Goal: Information Seeking & Learning: Learn about a topic

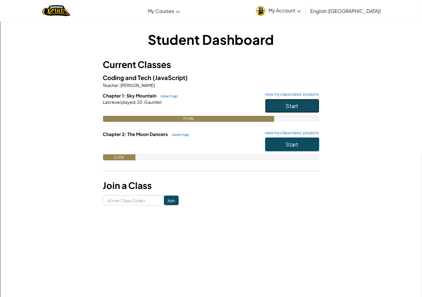
click at [295, 108] on span "Start" at bounding box center [292, 105] width 13 height 7
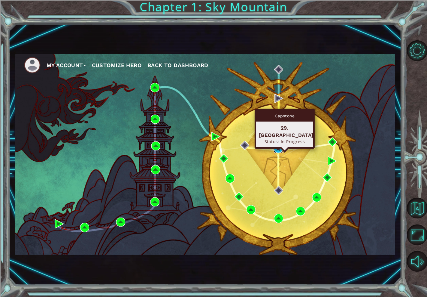
click at [278, 147] on img at bounding box center [278, 148] width 9 height 9
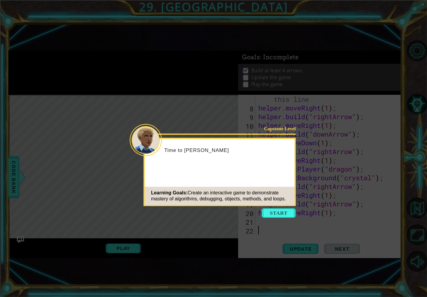
scroll to position [69, 0]
click at [132, 53] on icon at bounding box center [213, 148] width 427 height 297
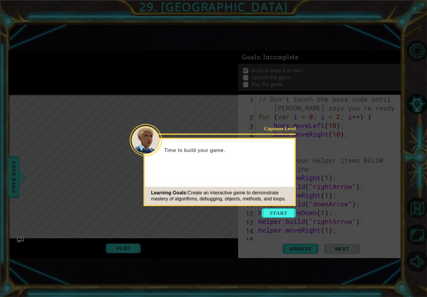
scroll to position [0, 0]
click at [277, 217] on button "Start" at bounding box center [279, 213] width 34 height 10
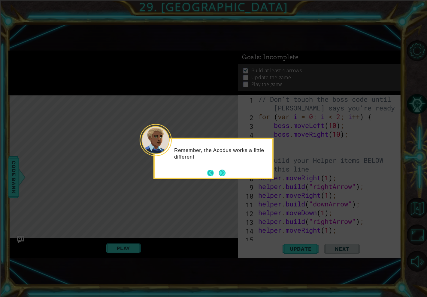
click at [215, 176] on button "Back" at bounding box center [213, 173] width 12 height 7
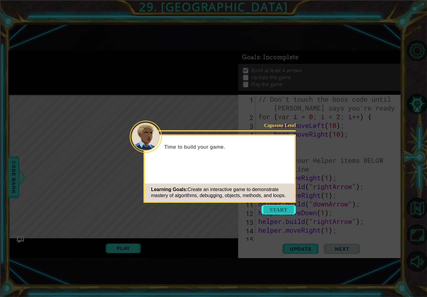
click at [276, 209] on button "Start" at bounding box center [279, 210] width 34 height 10
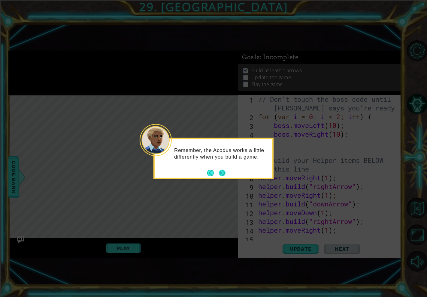
click at [219, 176] on button "Next" at bounding box center [222, 173] width 7 height 7
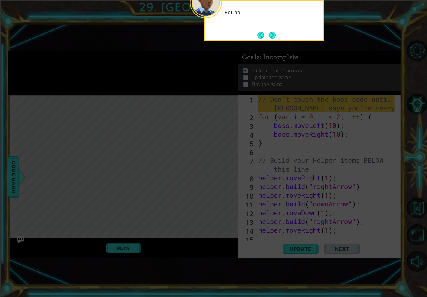
click at [218, 176] on icon at bounding box center [213, 82] width 427 height 430
click at [275, 29] on div "For now, don't change the boss code. We'll w" at bounding box center [264, 19] width 118 height 30
click at [275, 32] on button "Next" at bounding box center [272, 35] width 7 height 7
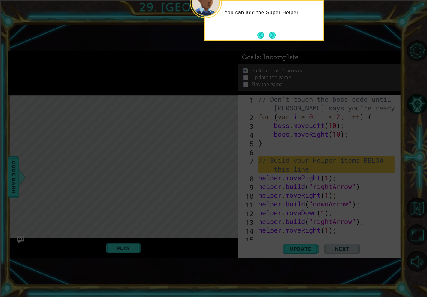
click at [271, 28] on div "You can add the Super Helper" at bounding box center [264, 20] width 120 height 41
click at [271, 29] on div "You can add the Super Helper code" at bounding box center [264, 20] width 120 height 41
click at [271, 29] on div "You can add the Super Helper code here to [PERSON_NAME]" at bounding box center [264, 19] width 118 height 30
click at [271, 31] on footer at bounding box center [267, 35] width 18 height 9
click at [272, 32] on footer at bounding box center [267, 35] width 18 height 9
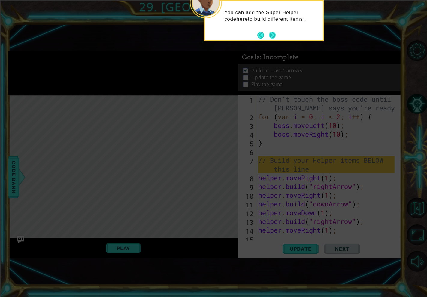
click at [272, 32] on button "Next" at bounding box center [272, 35] width 7 height 7
click at [272, 32] on icon at bounding box center [213, 82] width 427 height 430
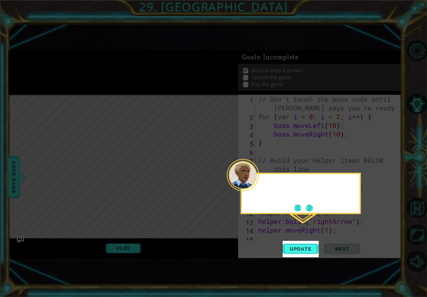
click at [272, 33] on icon at bounding box center [213, 148] width 427 height 297
click at [304, 250] on button "Update" at bounding box center [301, 248] width 36 height 16
click at [304, 250] on span "Update" at bounding box center [301, 249] width 34 height 6
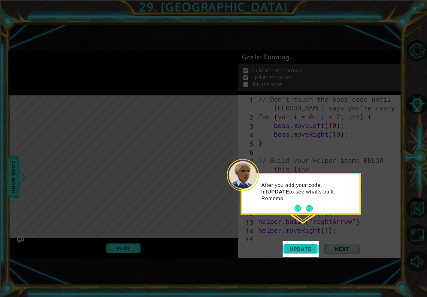
click at [304, 244] on button "Update" at bounding box center [301, 248] width 36 height 16
click at [304, 240] on icon at bounding box center [213, 148] width 427 height 297
click at [307, 209] on button "Next" at bounding box center [310, 208] width 7 height 7
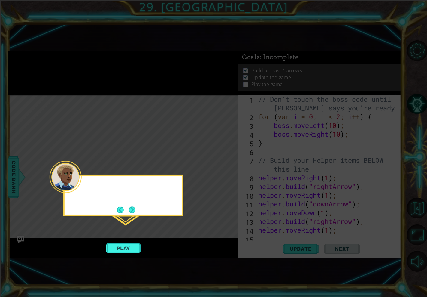
click at [307, 209] on icon at bounding box center [213, 148] width 427 height 297
click at [130, 209] on button "Next" at bounding box center [132, 209] width 7 height 7
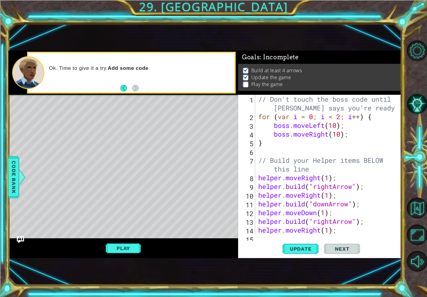
click at [347, 247] on span "Next" at bounding box center [342, 249] width 27 height 6
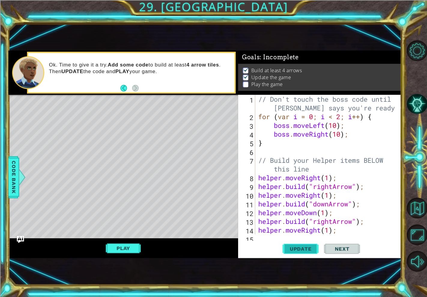
click at [310, 249] on span "Update" at bounding box center [301, 249] width 34 height 6
click at [344, 246] on span "Next" at bounding box center [342, 249] width 27 height 6
drag, startPoint x: 344, startPoint y: 245, endPoint x: 345, endPoint y: 248, distance: 3.1
click at [345, 248] on span "Next" at bounding box center [342, 249] width 27 height 6
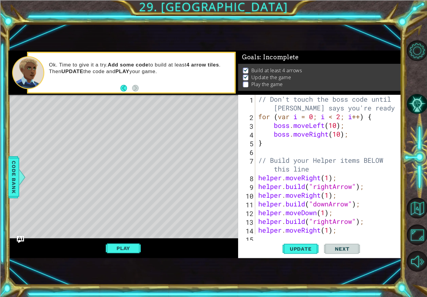
click at [345, 248] on span "Next" at bounding box center [342, 249] width 27 height 6
click at [344, 248] on span "Next" at bounding box center [342, 249] width 27 height 6
click at [296, 245] on button "Update" at bounding box center [301, 248] width 36 height 16
click at [352, 246] on span "Next" at bounding box center [342, 249] width 27 height 6
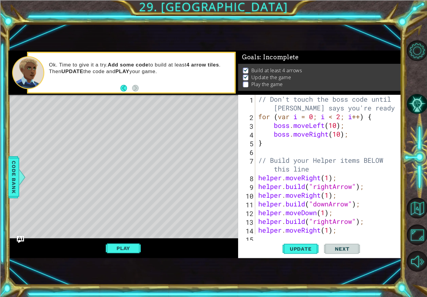
click at [345, 249] on span "Next" at bounding box center [342, 249] width 27 height 6
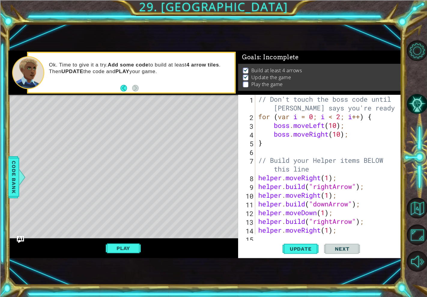
scroll to position [69, 0]
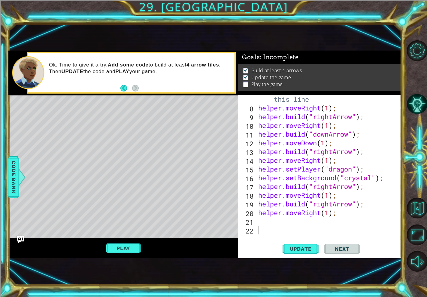
click at [359, 253] on button "Next" at bounding box center [342, 248] width 36 height 16
click at [347, 249] on span "Next" at bounding box center [342, 249] width 27 height 6
click at [346, 247] on span "Next" at bounding box center [342, 249] width 27 height 6
click at [345, 246] on span "Next" at bounding box center [342, 249] width 27 height 6
click at [125, 250] on button "Play" at bounding box center [123, 247] width 35 height 11
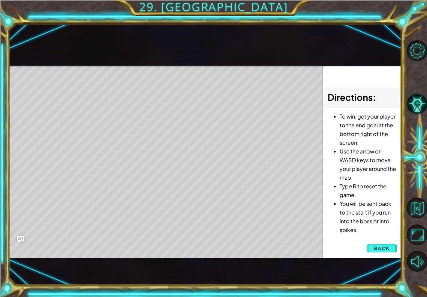
click at [377, 239] on div "To win, get your player to the end goal at the bottom right of the screen. Use …" at bounding box center [362, 174] width 78 height 134
click at [377, 240] on div "To win, get your player to the end goal at the bottom right of the screen. Use …" at bounding box center [362, 174] width 78 height 134
click at [382, 240] on div "To win, get your player to the end goal at the bottom right of the screen. Use …" at bounding box center [362, 174] width 78 height 134
drag, startPoint x: 135, startPoint y: 91, endPoint x: 135, endPoint y: 86, distance: 5.1
click at [135, 88] on div "Level Map" at bounding box center [147, 154] width 278 height 177
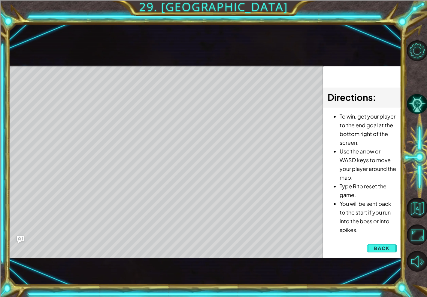
drag, startPoint x: 125, startPoint y: 74, endPoint x: 121, endPoint y: 88, distance: 14.0
click at [122, 86] on div "Level Map" at bounding box center [147, 154] width 278 height 177
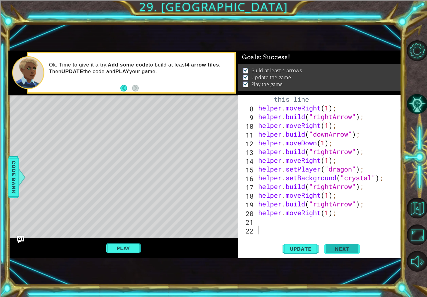
click at [340, 242] on button "Next" at bounding box center [342, 248] width 36 height 16
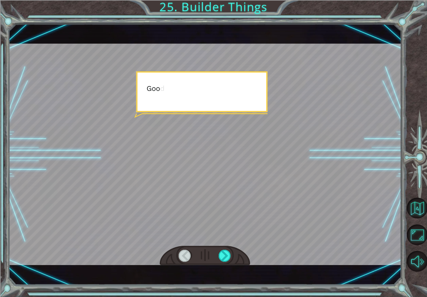
click at [218, 159] on div at bounding box center [204, 154] width 393 height 221
drag, startPoint x: 218, startPoint y: 159, endPoint x: 217, endPoint y: 162, distance: 3.0
click at [217, 162] on div at bounding box center [204, 154] width 393 height 221
click at [223, 252] on div at bounding box center [225, 255] width 13 height 12
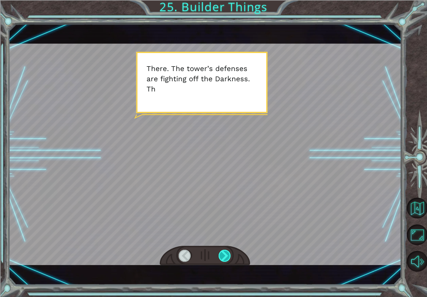
click at [223, 251] on div at bounding box center [225, 255] width 13 height 12
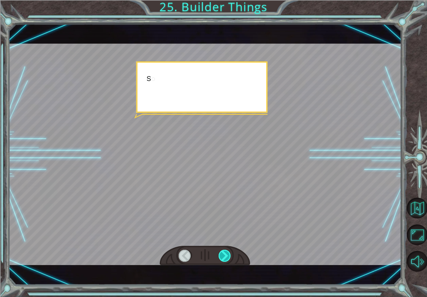
click at [223, 251] on div at bounding box center [225, 255] width 13 height 12
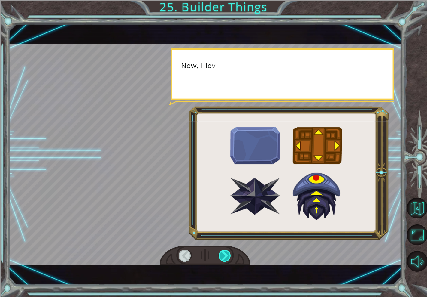
click at [223, 251] on div at bounding box center [225, 255] width 13 height 12
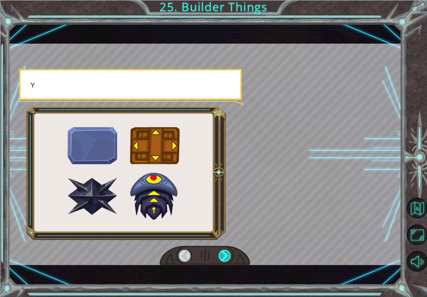
click at [223, 251] on div at bounding box center [225, 255] width 13 height 12
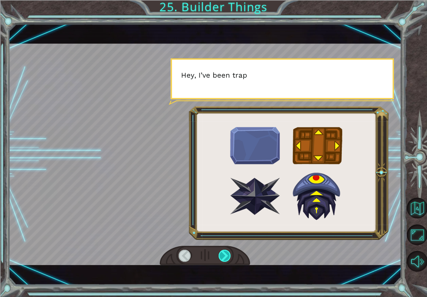
click at [223, 251] on div at bounding box center [225, 255] width 13 height 12
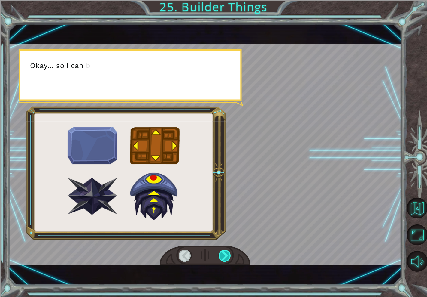
click at [223, 251] on div at bounding box center [225, 255] width 13 height 12
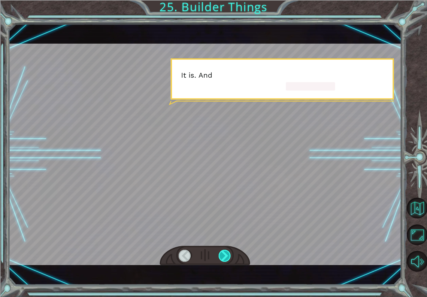
click at [223, 251] on div at bounding box center [225, 255] width 13 height 12
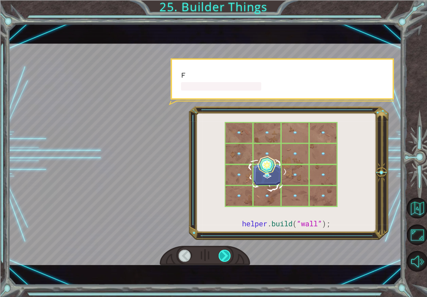
click at [223, 251] on div at bounding box center [225, 255] width 13 height 12
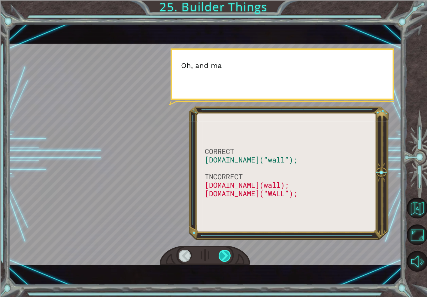
click at [224, 253] on div at bounding box center [225, 255] width 13 height 12
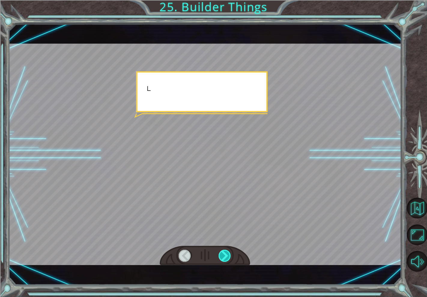
click at [223, 252] on div at bounding box center [225, 255] width 13 height 12
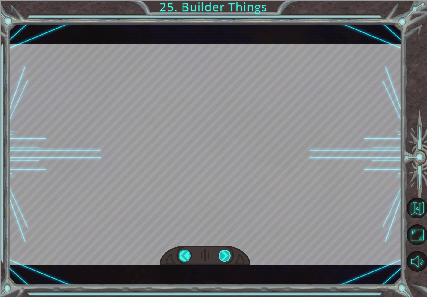
click at [223, 0] on div "CORRECT [DOMAIN_NAME](“wall”); INCORRECT [DOMAIN_NAME](wall); [DOMAIN_NAME](“WA…" at bounding box center [213, 0] width 427 height 0
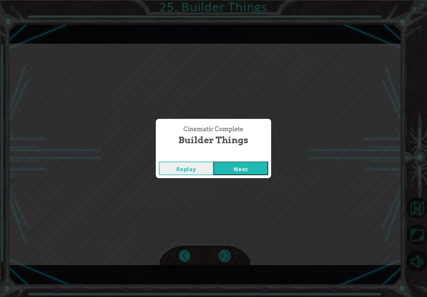
click at [223, 252] on div "Cinematic Complete Builder Things Replay Next" at bounding box center [213, 148] width 427 height 297
click at [255, 170] on button "Next" at bounding box center [241, 168] width 55 height 14
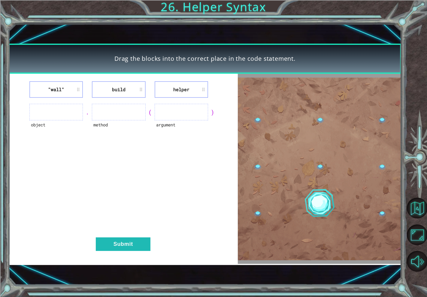
click at [212, 176] on div ""wall" build helper object . method ( argument ) Submit" at bounding box center [123, 169] width 230 height 190
click at [60, 114] on ul at bounding box center [56, 112] width 54 height 17
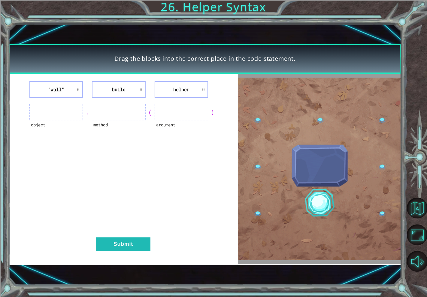
drag, startPoint x: 61, startPoint y: 115, endPoint x: 69, endPoint y: 115, distance: 8.4
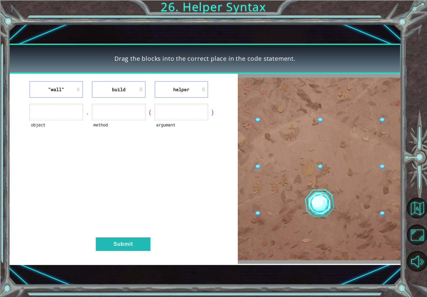
click at [62, 115] on ul at bounding box center [56, 112] width 54 height 17
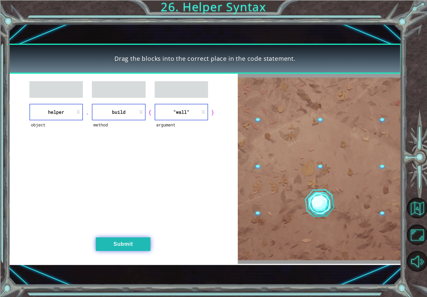
click at [126, 245] on button "Submit" at bounding box center [123, 244] width 55 height 14
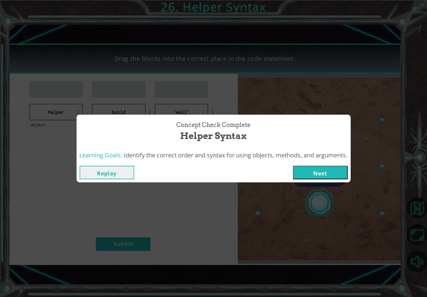
click at [331, 170] on button "Next" at bounding box center [320, 173] width 55 height 14
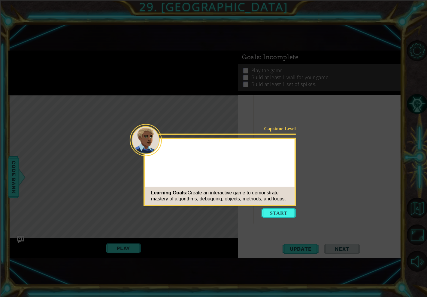
click at [274, 211] on button "Start" at bounding box center [279, 213] width 34 height 10
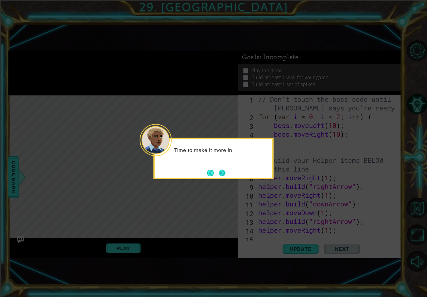
click at [225, 173] on button "Next" at bounding box center [222, 173] width 7 height 7
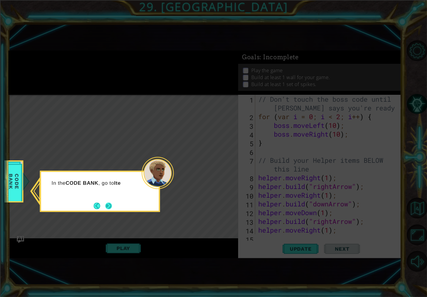
click at [108, 203] on button "Next" at bounding box center [108, 205] width 7 height 7
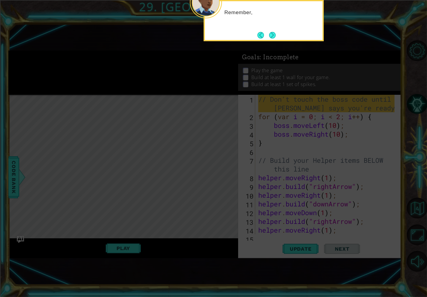
click at [202, 169] on icon at bounding box center [213, 82] width 427 height 430
click at [273, 32] on button "Next" at bounding box center [272, 35] width 7 height 7
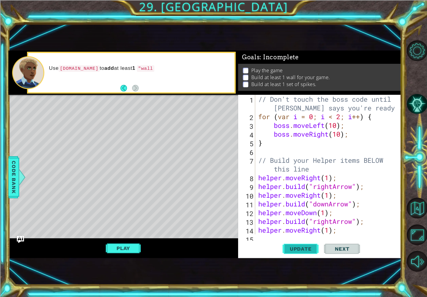
click at [297, 253] on button "Update" at bounding box center [301, 248] width 36 height 16
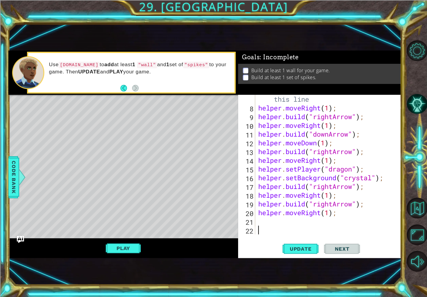
scroll to position [69, 0]
click at [264, 227] on div "// Build your Helper items BELOW this line helper . moveRight ( 1 ) ; helper . …" at bounding box center [327, 169] width 141 height 166
click at [262, 225] on div "// Build your Helper items BELOW this line helper . moveRight ( 1 ) ; helper . …" at bounding box center [327, 169] width 141 height 166
type textarea "h"
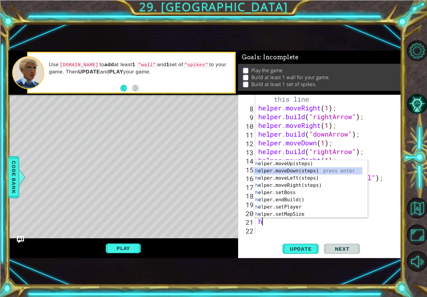
click at [295, 169] on div "h elper.moveUp(steps) press enter h elper.moveDown(steps) press enter h elper.m…" at bounding box center [308, 196] width 108 height 72
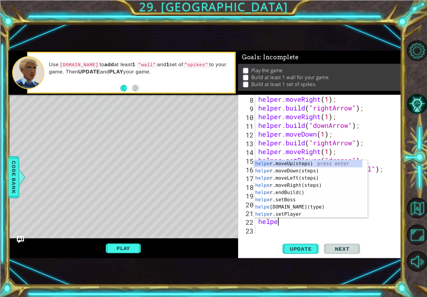
scroll to position [0, 1]
click at [287, 203] on div "helper .moveUp(steps) press enter helper .moveDown(steps) press enter helper .m…" at bounding box center [308, 196] width 108 height 72
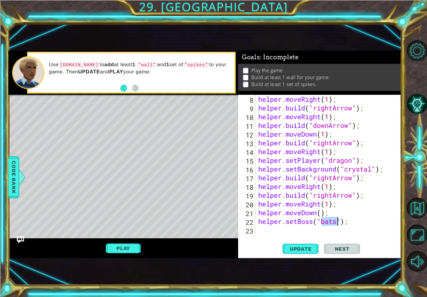
scroll to position [0, 3]
type textarea "helper.setBoss("wall");"
click at [268, 230] on div "helper . moveRight ( 1 ) ; helper . build ( "rightArrow" ) ; helper . moveRight…" at bounding box center [327, 173] width 141 height 157
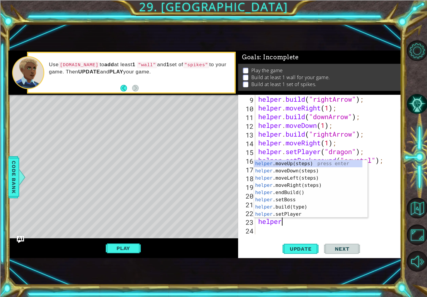
scroll to position [0, 1]
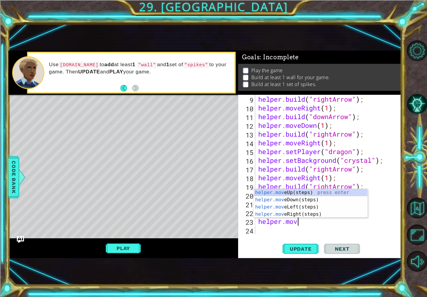
type textarea "helper.move"
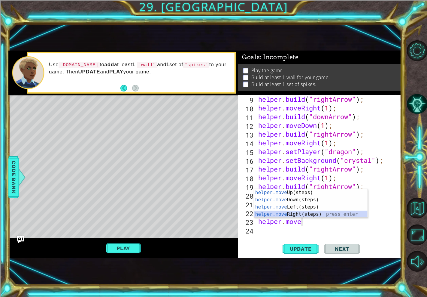
click at [276, 213] on div "helper.move Up(steps) press enter helper.move Down(steps) press enter helper.mo…" at bounding box center [311, 210] width 114 height 43
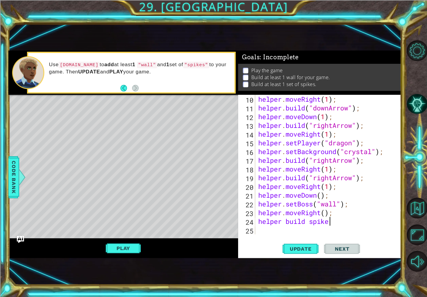
scroll to position [0, 3]
type textarea "helper build spikes"
click at [324, 213] on div "spike s press enter" at bounding box center [363, 221] width 114 height 22
click at [307, 221] on div "helper . moveRight ( 1 ) ; helper . build ( "downArrow" ) ; helper . moveDown (…" at bounding box center [327, 173] width 141 height 157
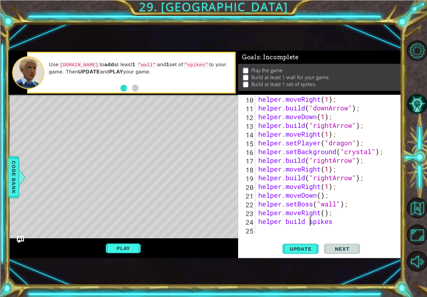
click at [310, 223] on div "helper . moveRight ( 1 ) ; helper . build ( "downArrow" ) ; helper . moveDown (…" at bounding box center [327, 173] width 141 height 157
drag, startPoint x: 311, startPoint y: 223, endPoint x: 308, endPoint y: 223, distance: 3.3
click at [310, 223] on div "helper . moveRight ( 1 ) ; helper . build ( "downArrow" ) ; helper . moveDown (…" at bounding box center [327, 173] width 141 height 157
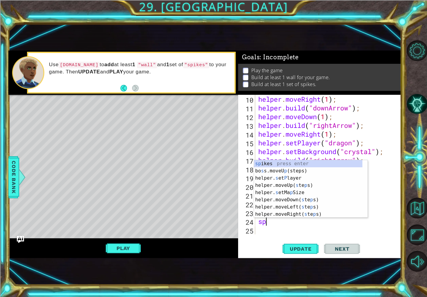
type textarea "s"
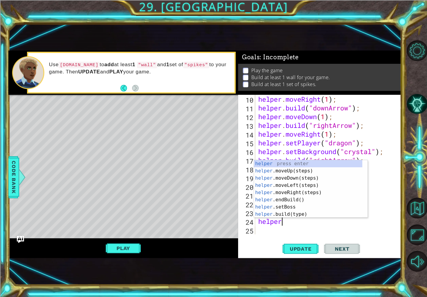
scroll to position [0, 1]
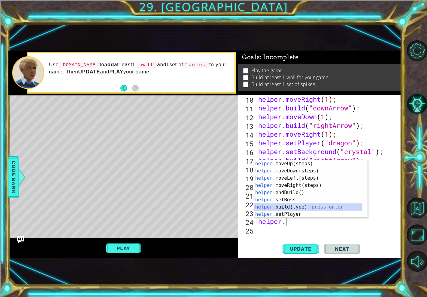
click at [286, 204] on div "helper. moveUp(steps) press enter helper. moveDown(steps) press enter helper. m…" at bounding box center [308, 196] width 108 height 72
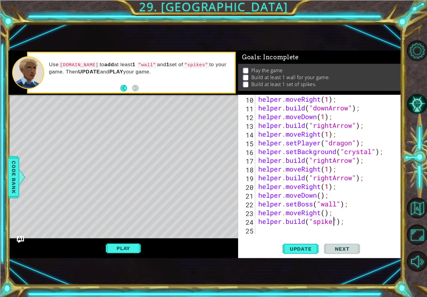
scroll to position [0, 4]
type textarea "[DOMAIN_NAME]("spikes");"
click at [256, 227] on div "[DOMAIN_NAME]("spikes"); 10 11 12 13 14 15 16 17 18 19 20 21 22 23 24 25 helper…" at bounding box center [319, 164] width 162 height 139
click at [258, 229] on div "helper . moveRight ( 1 ) ; helper . build ( "downArrow" ) ; helper . moveDown (…" at bounding box center [327, 173] width 141 height 157
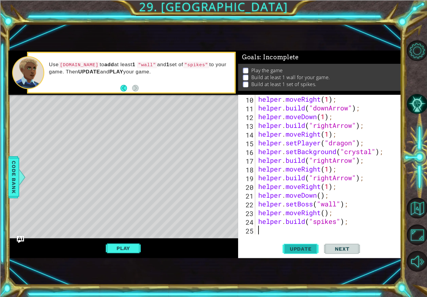
click at [300, 252] on button "Update" at bounding box center [301, 248] width 36 height 16
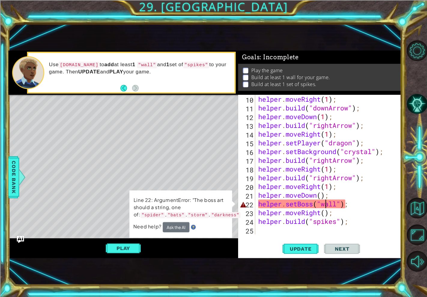
click at [328, 205] on div "helper . moveRight ( 1 ) ; helper . build ( "downArrow" ) ; helper . moveDown (…" at bounding box center [327, 173] width 141 height 157
click at [338, 201] on div "helper . moveRight ( 1 ) ; helper . build ( "downArrow" ) ; helper . moveDown (…" at bounding box center [327, 173] width 141 height 157
click at [349, 202] on div "helper . moveRight ( 1 ) ; helper . build ( "downArrow" ) ; helper . moveDown (…" at bounding box center [327, 173] width 141 height 157
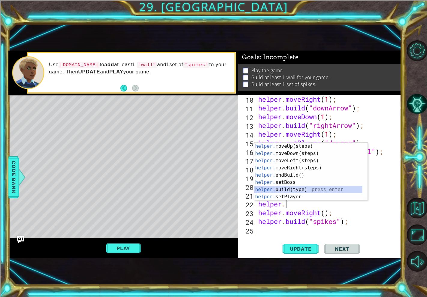
click at [278, 189] on div "helper. moveUp(steps) press enter helper. moveDown(steps) press enter helper. m…" at bounding box center [308, 178] width 108 height 72
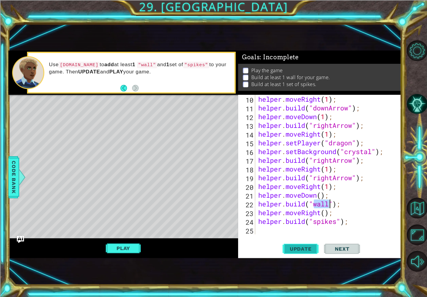
click at [308, 250] on span "Update" at bounding box center [301, 249] width 34 height 6
click at [350, 223] on div "helper . moveRight ( 1 ) ; helper . build ( "downArrow" ) ; helper . moveDown (…" at bounding box center [327, 173] width 141 height 157
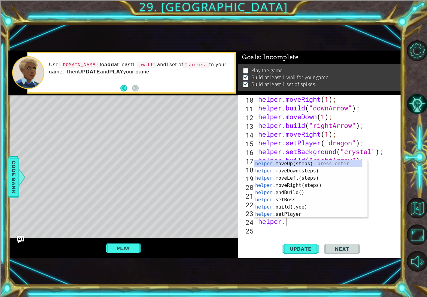
type textarea "h"
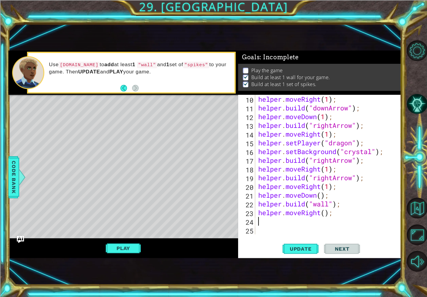
scroll to position [87, 0]
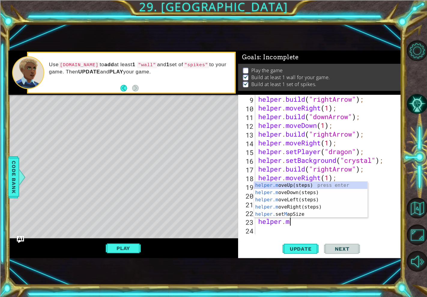
type textarea "helper."
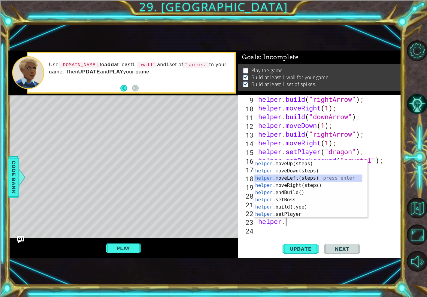
click at [293, 176] on div "helper. moveUp(steps) press enter helper. moveDown(steps) press enter helper. m…" at bounding box center [308, 196] width 108 height 72
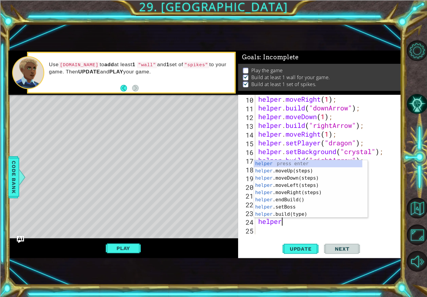
scroll to position [0, 1]
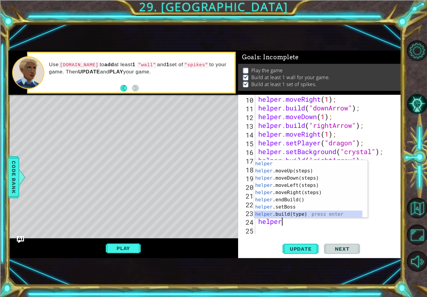
click at [284, 212] on div "helper press enter helper .moveUp(steps) press enter helper .moveDown(steps) pr…" at bounding box center [308, 196] width 108 height 72
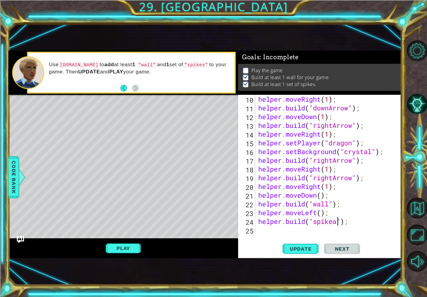
scroll to position [0, 4]
type textarea "[DOMAIN_NAME]("spikes");"
click at [294, 244] on button "Update" at bounding box center [301, 248] width 36 height 16
click at [284, 229] on div "helper . moveRight ( 1 ) ; helper . build ( "downArrow" ) ; helper . moveDown (…" at bounding box center [327, 173] width 141 height 157
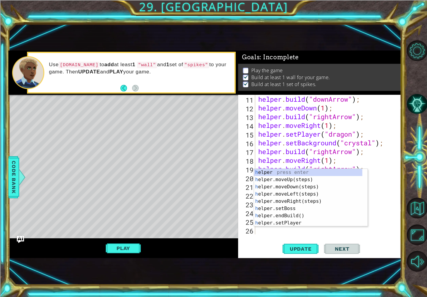
click at [247, 220] on div "25" at bounding box center [248, 222] width 16 height 9
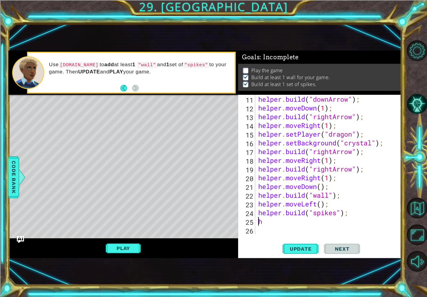
click at [247, 220] on div "25" at bounding box center [248, 222] width 16 height 9
type textarea "h"
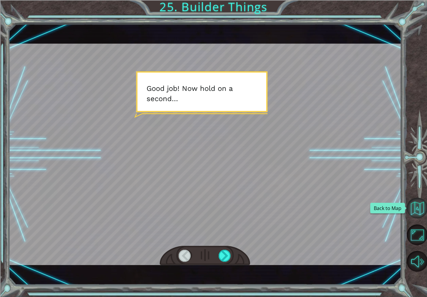
click at [418, 208] on button "Back to Map" at bounding box center [417, 207] width 21 height 21
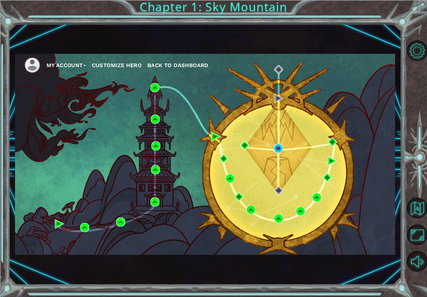
click at [171, 64] on span "Back to Dashboard" at bounding box center [178, 65] width 61 height 6
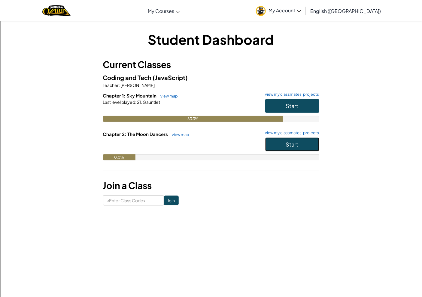
click at [286, 145] on button "Start" at bounding box center [292, 144] width 54 height 14
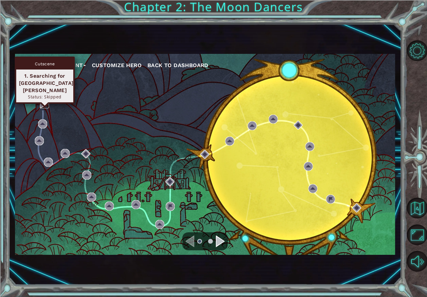
click at [43, 100] on img at bounding box center [44, 103] width 9 height 9
click at [40, 106] on img at bounding box center [44, 103] width 9 height 9
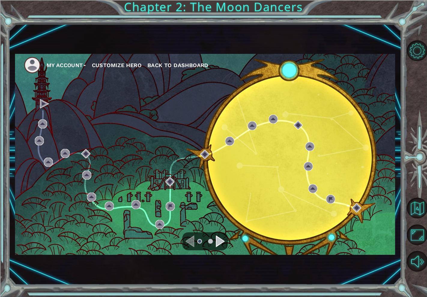
click at [219, 245] on div "Navigate to the next page" at bounding box center [220, 241] width 9 height 12
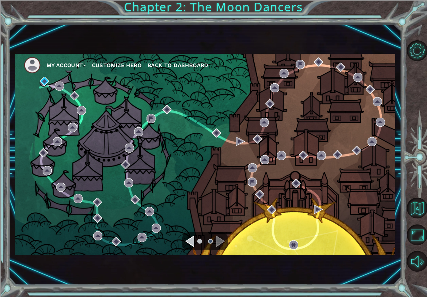
click at [191, 240] on div "Navigate to the previous page" at bounding box center [189, 241] width 9 height 12
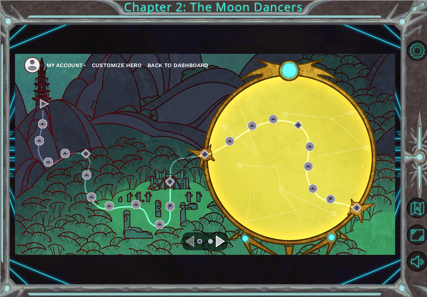
click at [245, 236] on div "My Account Customize Hero Back to Dashboard" at bounding box center [205, 154] width 380 height 201
click at [221, 240] on div "Navigate to the next page" at bounding box center [220, 241] width 9 height 12
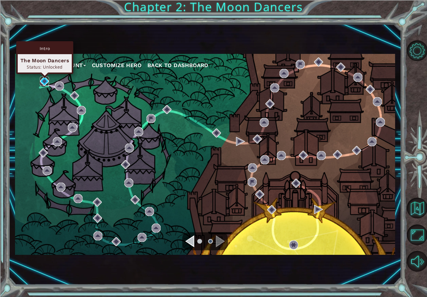
click at [44, 84] on img at bounding box center [44, 81] width 9 height 9
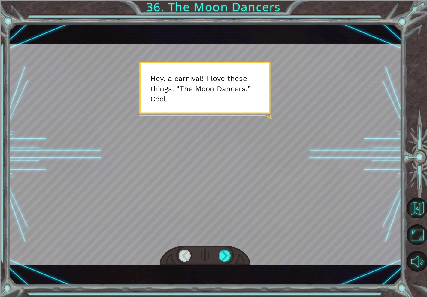
click at [197, 124] on div at bounding box center [204, 154] width 393 height 221
click at [223, 255] on div at bounding box center [225, 255] width 13 height 12
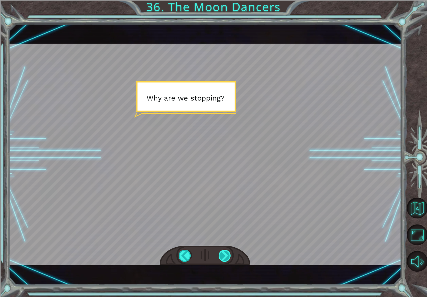
click at [223, 254] on div at bounding box center [225, 255] width 13 height 12
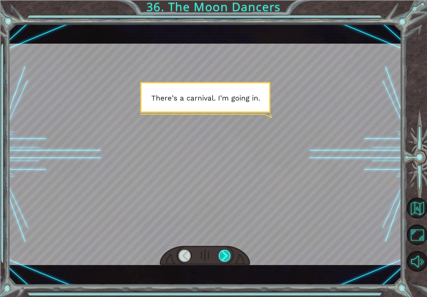
click at [223, 254] on div at bounding box center [225, 255] width 13 height 12
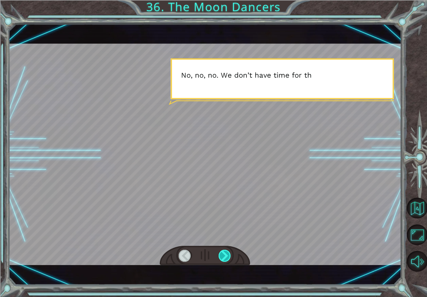
click at [223, 254] on div at bounding box center [225, 255] width 13 height 12
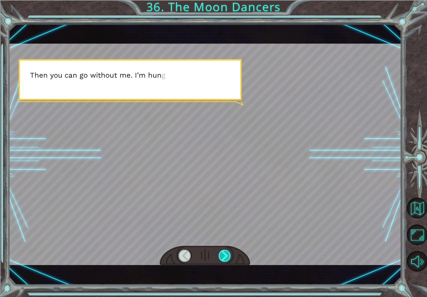
click at [223, 254] on div at bounding box center [225, 255] width 13 height 12
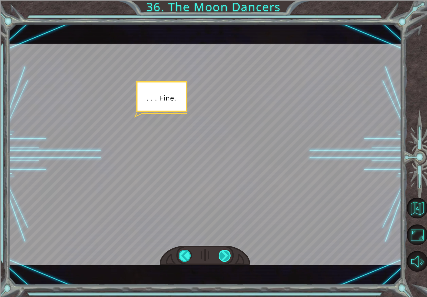
click at [223, 254] on div at bounding box center [225, 255] width 13 height 12
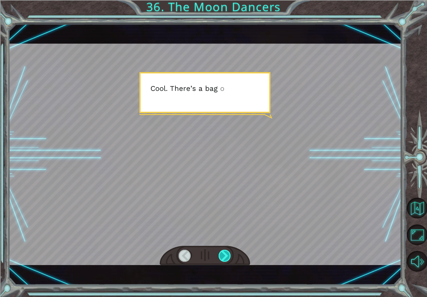
click at [223, 254] on div at bounding box center [225, 255] width 13 height 12
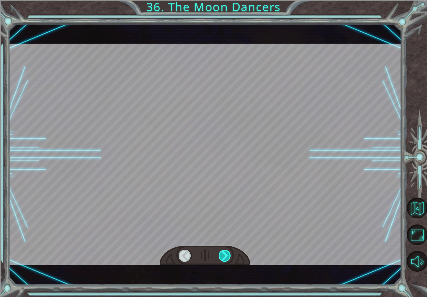
click at [223, 254] on div at bounding box center [225, 255] width 13 height 12
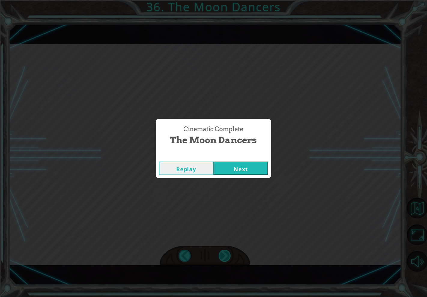
click at [223, 254] on div "Cinematic Complete The Moon Dancers Replay Next" at bounding box center [213, 148] width 427 height 297
click at [235, 172] on button "Next" at bounding box center [241, 168] width 55 height 14
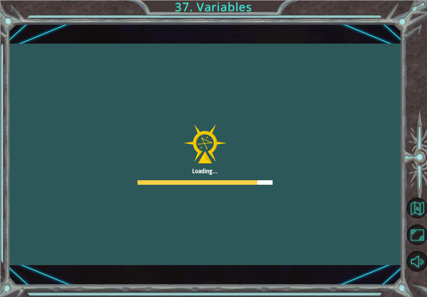
click at [218, 191] on div at bounding box center [204, 154] width 393 height 221
click at [217, 193] on div at bounding box center [204, 154] width 393 height 221
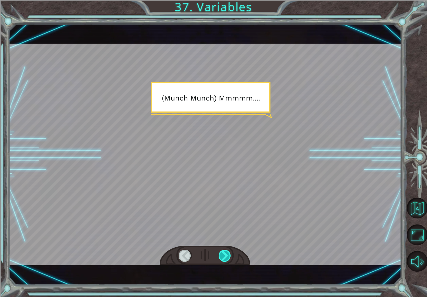
click at [220, 254] on div at bounding box center [225, 255] width 13 height 12
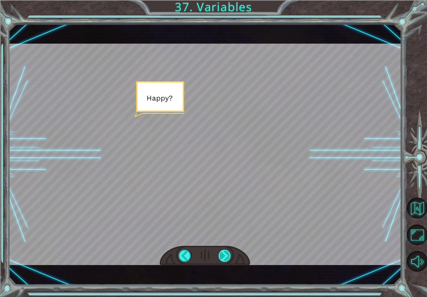
click at [222, 253] on div at bounding box center [225, 255] width 13 height 12
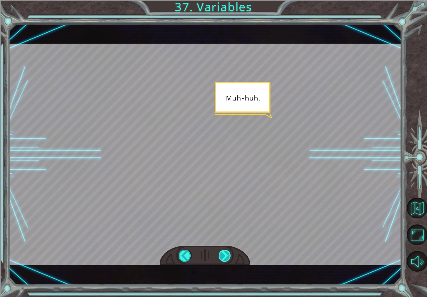
click at [222, 253] on div at bounding box center [225, 255] width 13 height 12
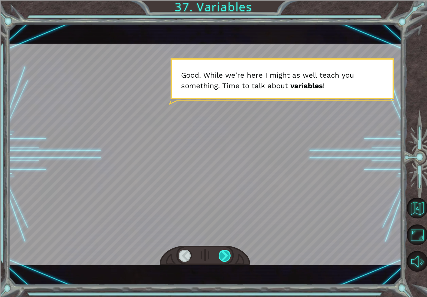
click at [221, 252] on div at bounding box center [225, 255] width 13 height 12
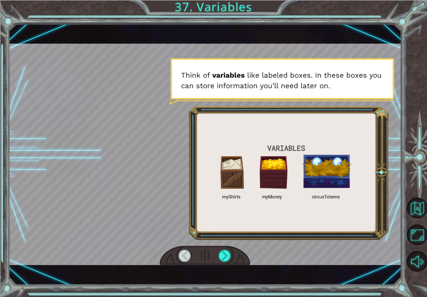
click at [310, 175] on div at bounding box center [204, 154] width 393 height 221
click at [265, 174] on div at bounding box center [204, 154] width 393 height 221
click at [240, 175] on div at bounding box center [204, 154] width 393 height 221
click at [231, 251] on div at bounding box center [225, 255] width 13 height 12
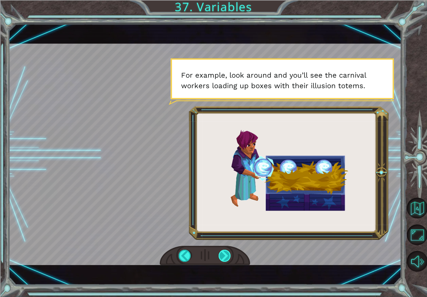
click at [225, 252] on div at bounding box center [225, 255] width 13 height 12
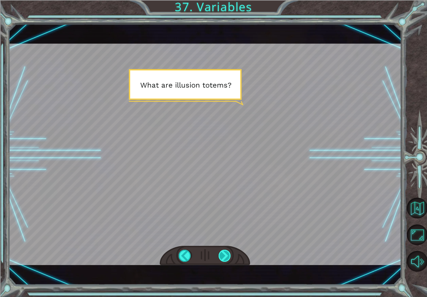
click at [225, 252] on div at bounding box center [225, 255] width 13 height 12
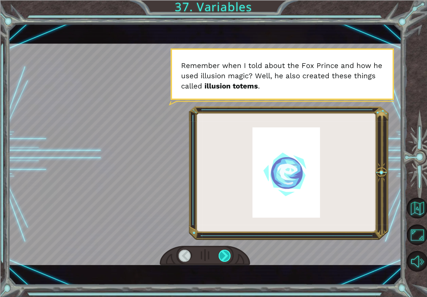
click at [225, 251] on div at bounding box center [225, 255] width 13 height 12
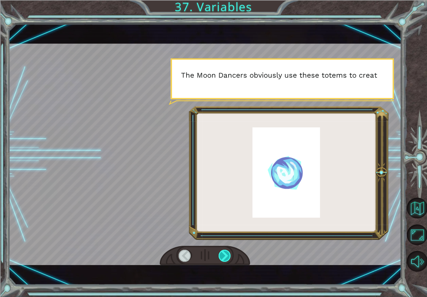
click at [225, 251] on div at bounding box center [225, 255] width 13 height 12
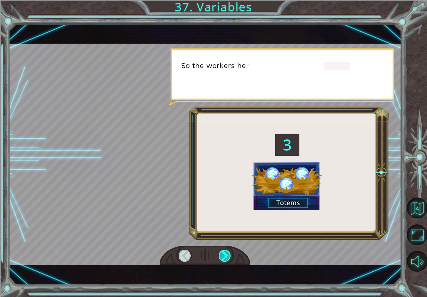
click at [225, 251] on div at bounding box center [225, 255] width 13 height 12
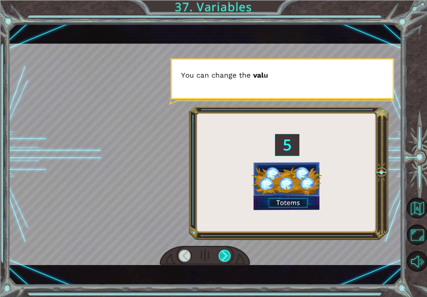
click at [225, 251] on div at bounding box center [225, 255] width 13 height 12
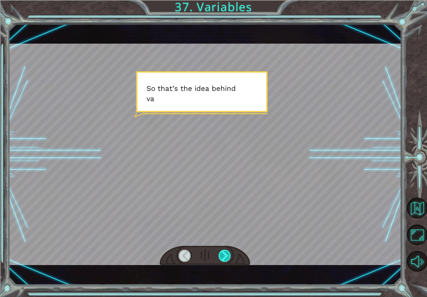
click at [225, 251] on div at bounding box center [225, 255] width 13 height 12
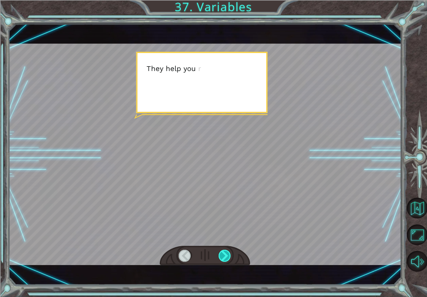
click at [225, 251] on div at bounding box center [225, 255] width 13 height 12
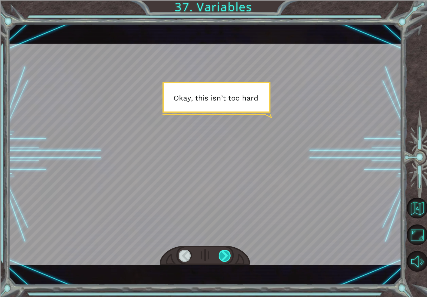
click at [225, 251] on div at bounding box center [225, 255] width 13 height 12
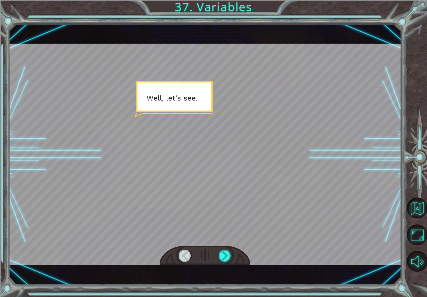
click at [225, 248] on div at bounding box center [205, 256] width 90 height 20
click at [225, 251] on div at bounding box center [225, 255] width 13 height 12
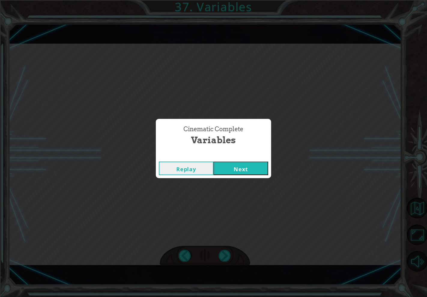
click at [251, 169] on button "Next" at bounding box center [241, 168] width 55 height 14
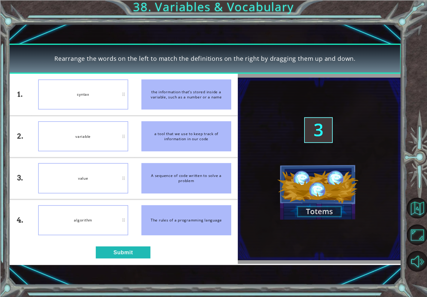
drag, startPoint x: 176, startPoint y: 96, endPoint x: 179, endPoint y: 101, distance: 5.3
click at [176, 97] on div "the information that’s stored inside a variable, such as a number or a name" at bounding box center [187, 94] width 90 height 30
drag, startPoint x: 178, startPoint y: 94, endPoint x: 181, endPoint y: 126, distance: 32.7
click at [181, 122] on ul "the information that’s stored inside a variable, such as a number or a name a t…" at bounding box center [186, 157] width 103 height 167
drag, startPoint x: 183, startPoint y: 129, endPoint x: 180, endPoint y: 111, distance: 18.2
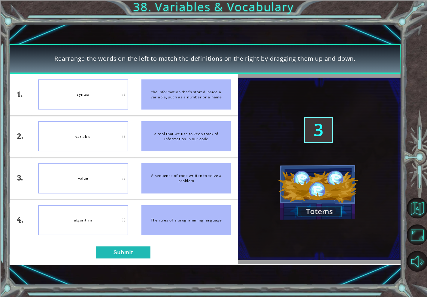
click at [180, 113] on ul "the information that’s stored inside a variable, such as a number or a name a t…" at bounding box center [186, 157] width 103 height 167
drag, startPoint x: 102, startPoint y: 248, endPoint x: 193, endPoint y: 192, distance: 106.6
click at [193, 192] on div "1. 2. 3. 4. algorithm variable value syntax the information that’s stored insid…" at bounding box center [123, 169] width 230 height 190
click at [110, 223] on div "value" at bounding box center [83, 220] width 90 height 30
click at [108, 261] on div "1. 2. 3. 4. algorithm variable syntax value the information that’s stored insid…" at bounding box center [123, 169] width 230 height 190
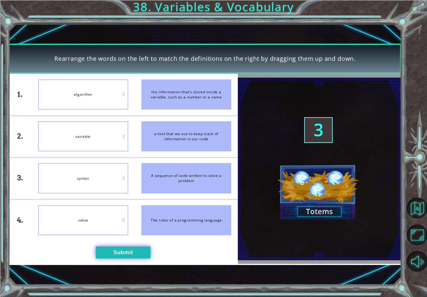
click at [110, 251] on button "Submit" at bounding box center [123, 252] width 55 height 12
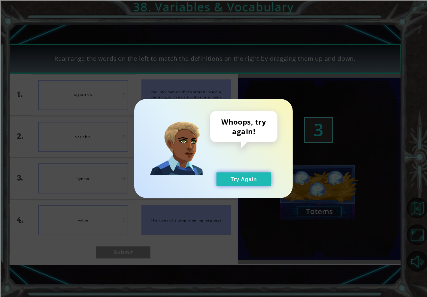
click at [231, 181] on button "Try Again" at bounding box center [244, 179] width 55 height 14
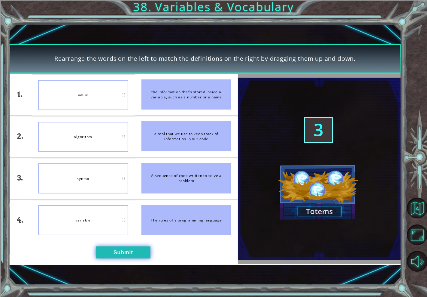
drag, startPoint x: 122, startPoint y: 251, endPoint x: 119, endPoint y: 249, distance: 3.2
click at [119, 249] on button "Submit" at bounding box center [123, 252] width 55 height 12
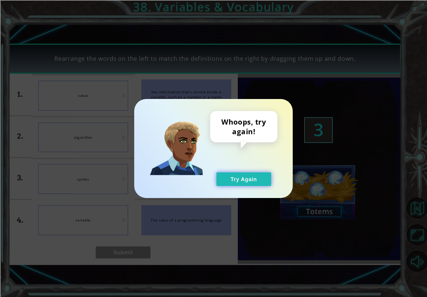
click at [257, 178] on button "Try Again" at bounding box center [244, 179] width 55 height 14
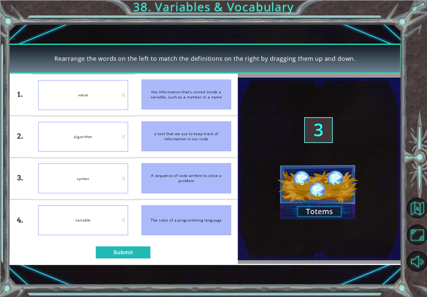
click at [105, 242] on div "1. 2. 3. 4. value algorithm syntax variable the information that’s stored insid…" at bounding box center [123, 169] width 230 height 190
click at [108, 247] on button "Submit" at bounding box center [123, 252] width 55 height 12
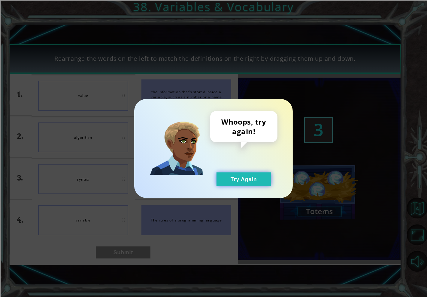
click at [260, 181] on button "Try Again" at bounding box center [244, 179] width 55 height 14
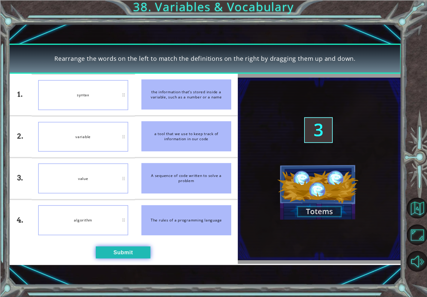
click at [125, 253] on button "Submit" at bounding box center [123, 252] width 55 height 12
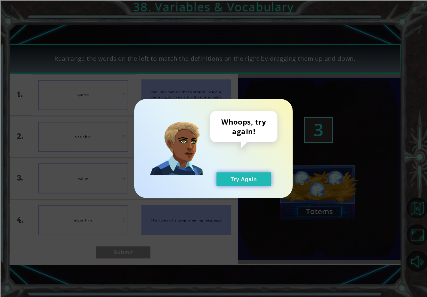
click at [250, 180] on button "Try Again" at bounding box center [244, 179] width 55 height 14
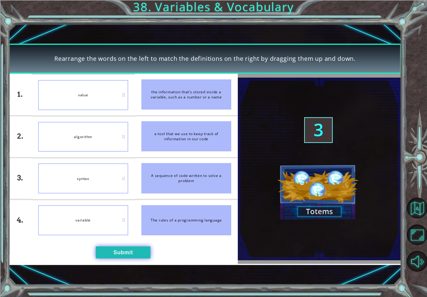
click at [139, 253] on button "Submit" at bounding box center [123, 252] width 55 height 12
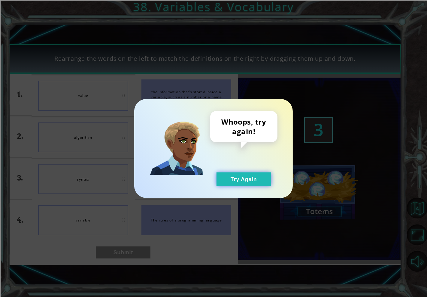
click at [241, 173] on button "Try Again" at bounding box center [244, 179] width 55 height 14
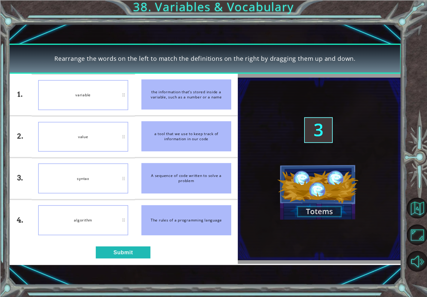
click at [157, 180] on div "A sequence of code written to solve a problem" at bounding box center [187, 178] width 90 height 30
click at [136, 249] on button "Submit" at bounding box center [123, 252] width 55 height 12
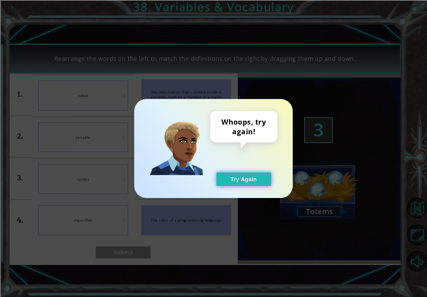
click at [246, 175] on button "Try Again" at bounding box center [244, 179] width 55 height 14
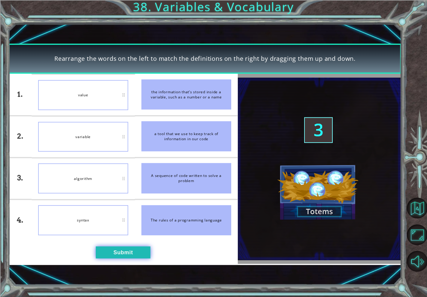
click at [121, 257] on div "1. 2. 3. 4. value variable algorithm syntax the information that’s stored insid…" at bounding box center [123, 169] width 230 height 190
click at [121, 250] on button "Submit" at bounding box center [123, 252] width 55 height 12
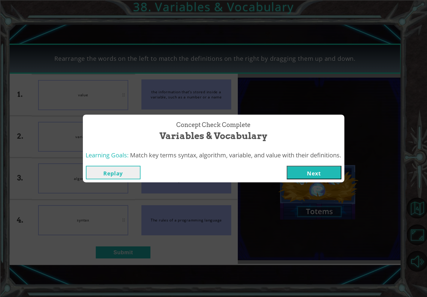
click at [308, 174] on button "Next" at bounding box center [314, 173] width 55 height 14
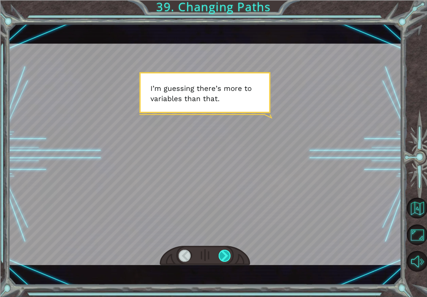
click at [226, 254] on div at bounding box center [225, 255] width 13 height 12
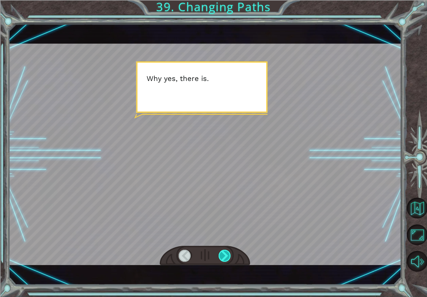
click at [226, 254] on div at bounding box center [225, 255] width 13 height 12
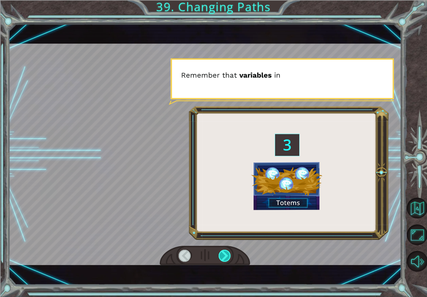
click at [226, 254] on div at bounding box center [225, 255] width 13 height 12
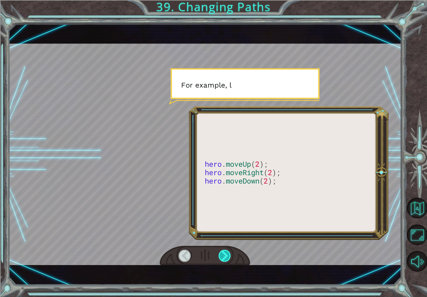
click at [227, 254] on div at bounding box center [225, 255] width 13 height 12
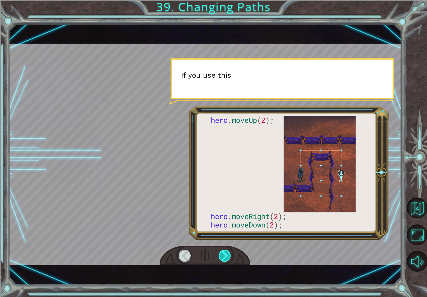
click at [227, 254] on div at bounding box center [225, 255] width 13 height 12
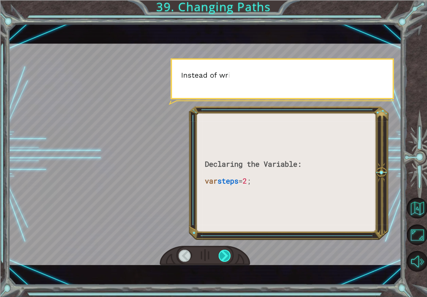
click at [227, 254] on div at bounding box center [225, 255] width 13 height 12
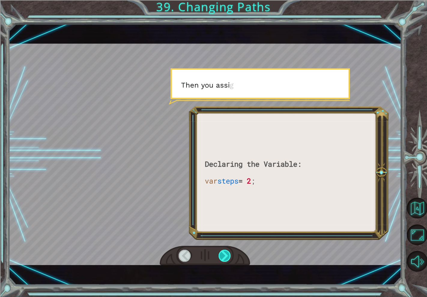
click at [228, 254] on div at bounding box center [225, 255] width 13 height 12
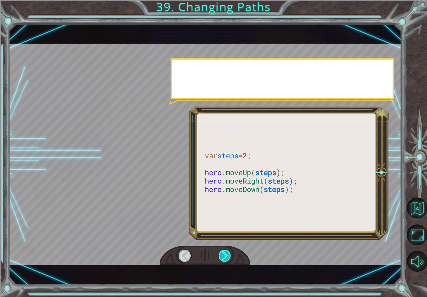
click at [228, 254] on div at bounding box center [225, 255] width 13 height 12
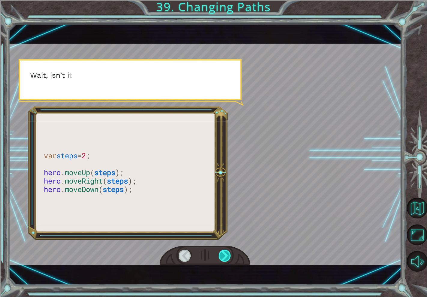
click at [228, 254] on div at bounding box center [225, 255] width 13 height 12
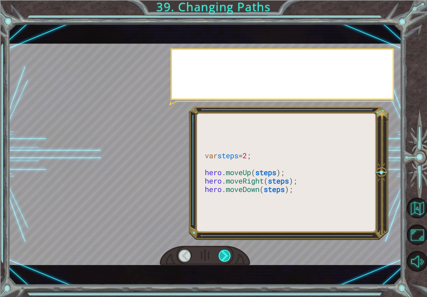
click at [228, 254] on div at bounding box center [225, 255] width 13 height 12
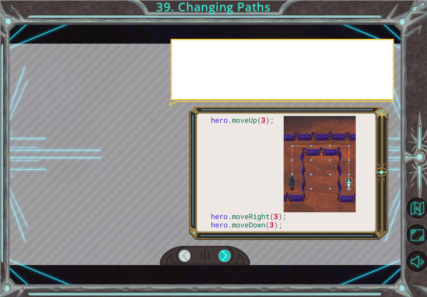
click at [228, 254] on div at bounding box center [225, 255] width 13 height 12
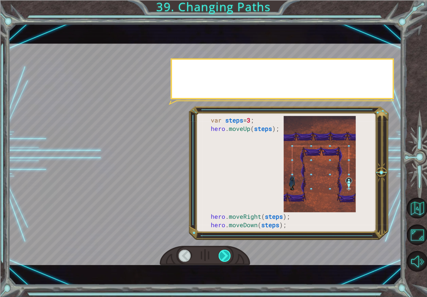
click at [228, 254] on div at bounding box center [225, 255] width 13 height 12
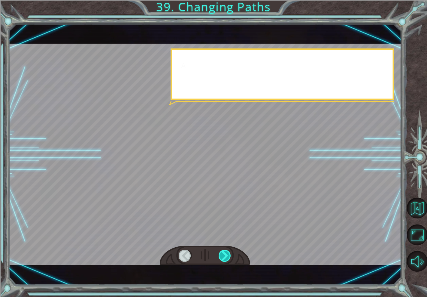
click at [228, 254] on div at bounding box center [225, 255] width 13 height 12
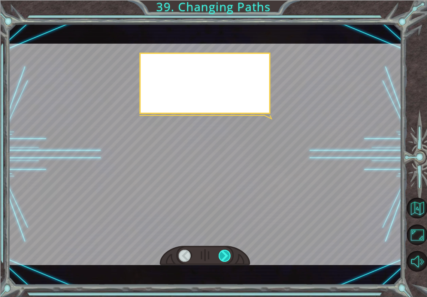
click at [228, 254] on div at bounding box center [225, 255] width 13 height 12
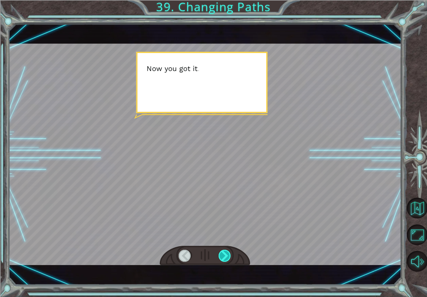
click at [228, 254] on div at bounding box center [225, 255] width 13 height 12
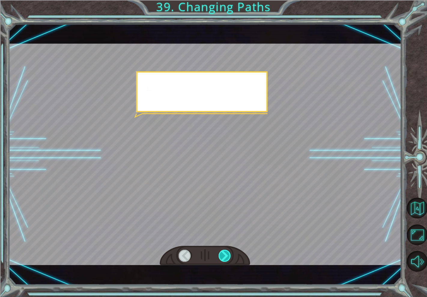
click at [228, 254] on div at bounding box center [225, 255] width 13 height 12
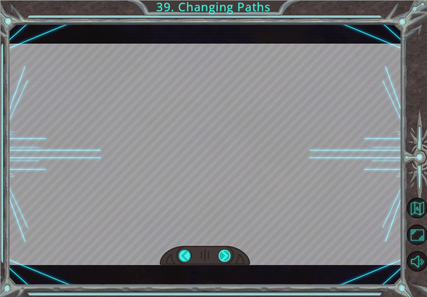
click at [228, 0] on div "var steps = 3 ; hero . moveUp ( steps ); hero . moveRight ( steps ); hero . mov…" at bounding box center [213, 0] width 427 height 0
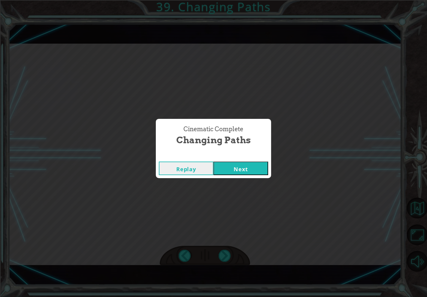
drag, startPoint x: 236, startPoint y: 161, endPoint x: 240, endPoint y: 173, distance: 12.6
click at [238, 166] on div "Replay Next" at bounding box center [213, 168] width 115 height 20
click at [237, 172] on button "Next" at bounding box center [241, 168] width 55 height 14
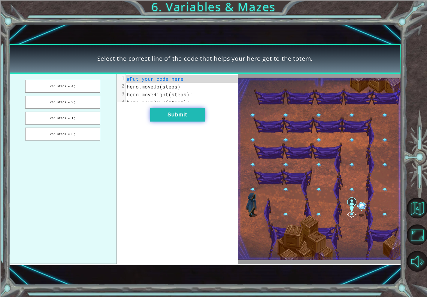
click at [182, 115] on button "Submit" at bounding box center [177, 115] width 55 height 14
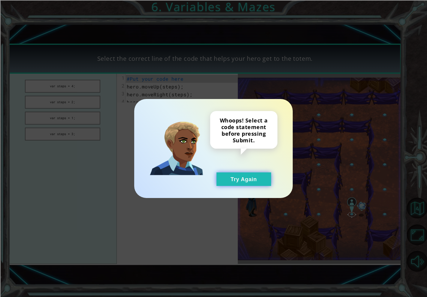
click at [235, 176] on button "Try Again" at bounding box center [244, 179] width 55 height 14
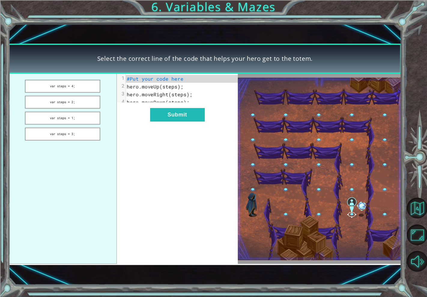
click at [176, 86] on span "hero . moveUp ( steps );" at bounding box center [155, 86] width 57 height 6
click at [170, 86] on span "steps" at bounding box center [170, 86] width 15 height 6
click at [87, 84] on button "var steps = 4;" at bounding box center [62, 86] width 75 height 13
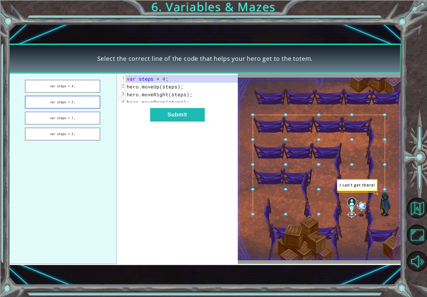
click at [94, 105] on button "var steps = 2;" at bounding box center [62, 102] width 75 height 13
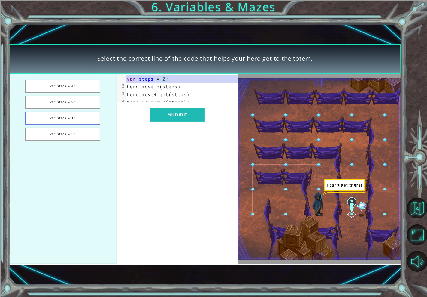
click at [95, 118] on button "var steps = 1;" at bounding box center [62, 117] width 75 height 13
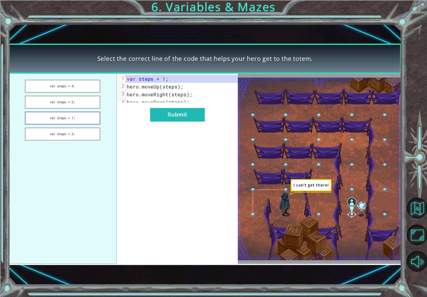
click at [95, 118] on button "var steps = 1;" at bounding box center [62, 117] width 75 height 13
click at [83, 134] on button "var steps = 3;" at bounding box center [62, 133] width 75 height 13
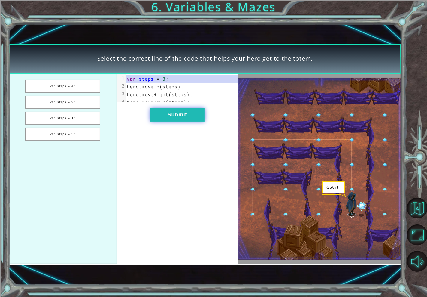
click at [164, 121] on button "Submit" at bounding box center [177, 115] width 55 height 14
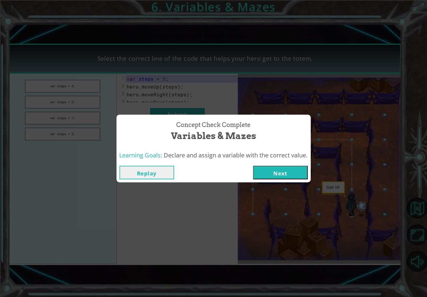
drag, startPoint x: 267, startPoint y: 177, endPoint x: 264, endPoint y: 174, distance: 3.2
click at [266, 176] on button "Next" at bounding box center [280, 173] width 55 height 14
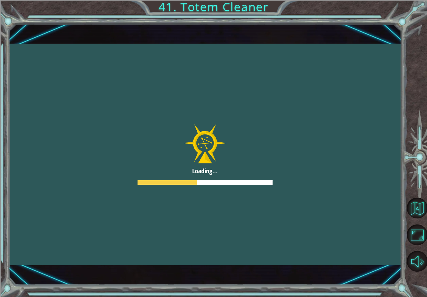
click at [235, 163] on div at bounding box center [204, 154] width 393 height 221
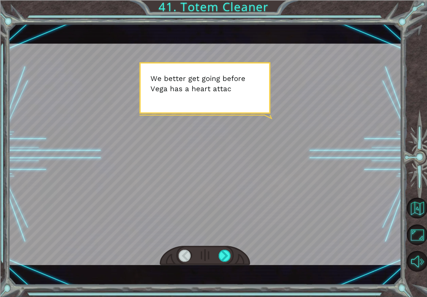
click at [234, 163] on div at bounding box center [204, 154] width 393 height 221
click at [230, 252] on div at bounding box center [225, 255] width 13 height 12
click at [230, 254] on div at bounding box center [225, 255] width 13 height 12
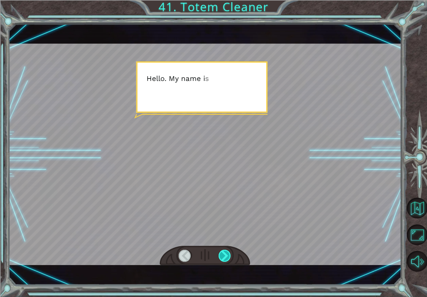
click at [230, 254] on div at bounding box center [225, 255] width 13 height 12
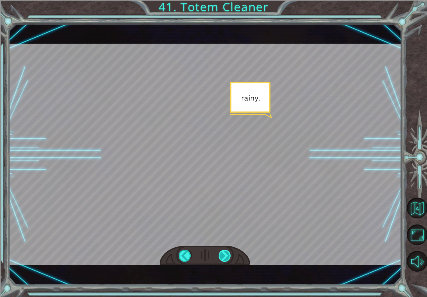
click at [230, 253] on div at bounding box center [225, 255] width 13 height 12
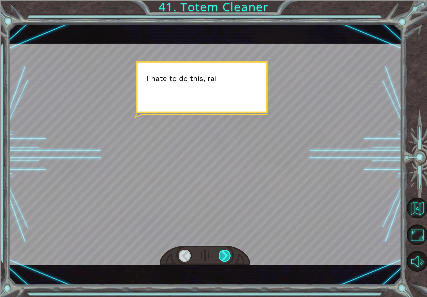
click at [230, 253] on div at bounding box center [225, 255] width 13 height 12
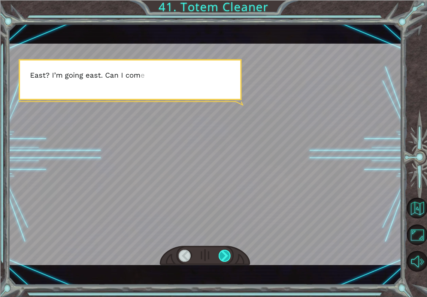
click at [230, 253] on div at bounding box center [225, 255] width 13 height 12
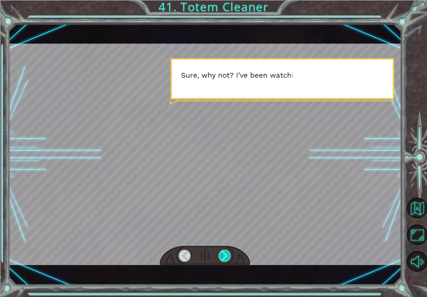
click at [230, 253] on div at bounding box center [225, 255] width 13 height 12
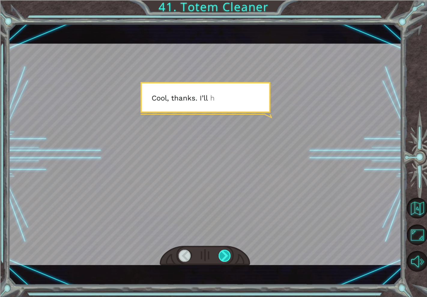
click at [230, 253] on div at bounding box center [225, 255] width 13 height 12
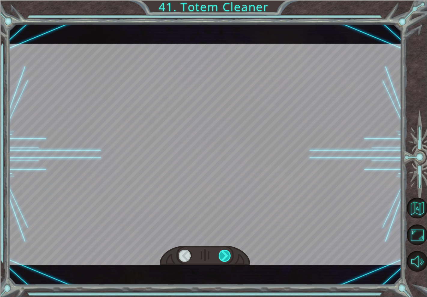
click at [230, 253] on div at bounding box center [225, 255] width 13 height 12
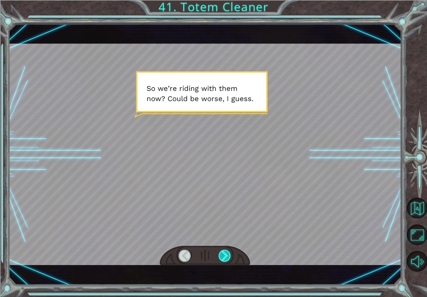
click at [230, 253] on div at bounding box center [225, 255] width 13 height 12
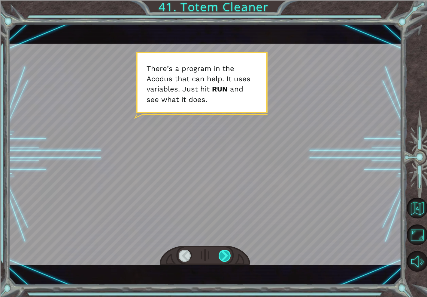
click at [230, 253] on div at bounding box center [225, 255] width 13 height 12
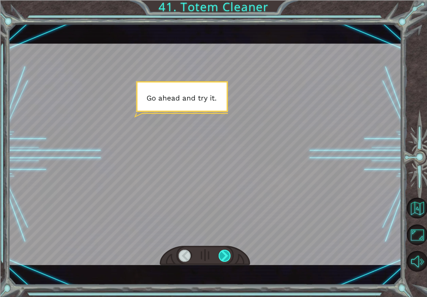
click at [230, 253] on div at bounding box center [225, 255] width 13 height 12
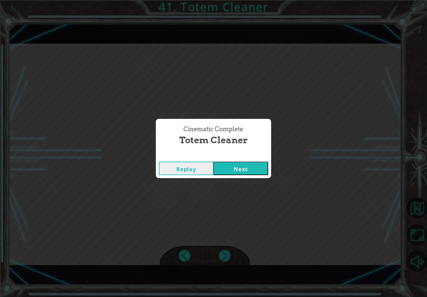
click at [259, 166] on button "Next" at bounding box center [241, 168] width 55 height 14
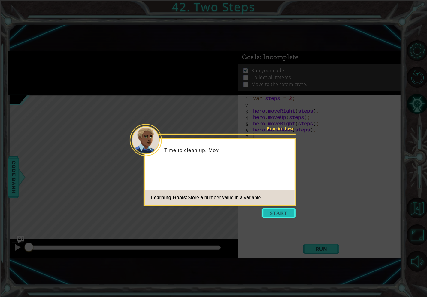
click at [283, 211] on button "Start" at bounding box center [279, 213] width 34 height 10
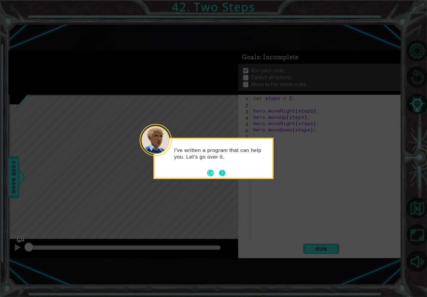
click at [220, 171] on button "Next" at bounding box center [222, 173] width 7 height 7
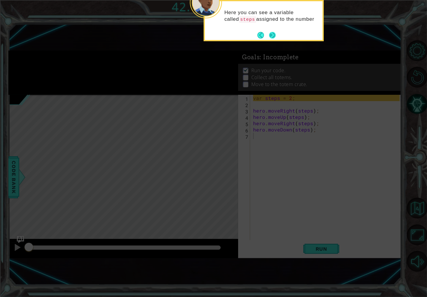
click at [271, 36] on button "Next" at bounding box center [272, 35] width 7 height 7
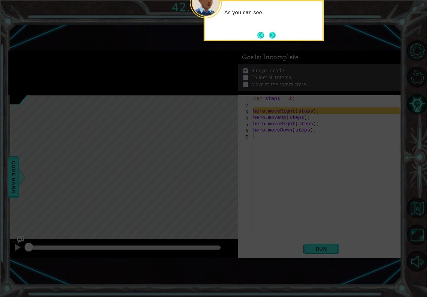
click at [270, 32] on button "Next" at bounding box center [272, 35] width 7 height 7
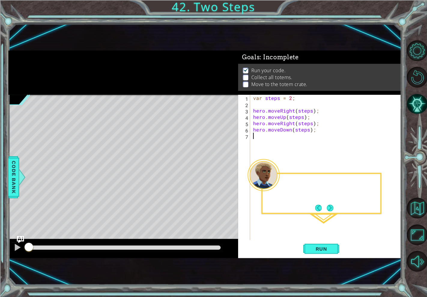
click at [270, 32] on div "1 ההההההההההההההההההההההההההההההההההההההההההההההההההההההההההההההההההההההההההההה…" at bounding box center [204, 154] width 393 height 261
click at [331, 212] on footer at bounding box center [325, 207] width 18 height 9
click at [323, 253] on button "Run" at bounding box center [322, 248] width 36 height 16
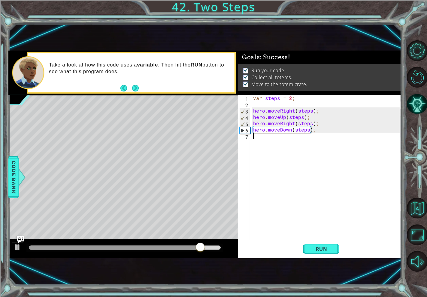
drag, startPoint x: 324, startPoint y: 235, endPoint x: 323, endPoint y: 239, distance: 3.4
click at [323, 239] on div "var steps = 2 ; hero . moveRight ( steps ) ; hero . moveUp ( steps ) ; hero . m…" at bounding box center [327, 174] width 151 height 158
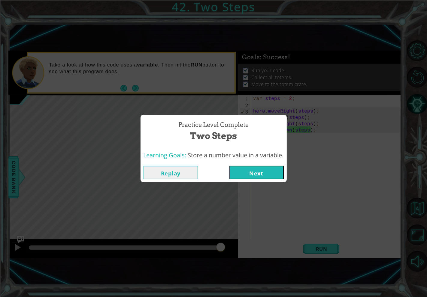
click at [261, 170] on button "Next" at bounding box center [256, 173] width 55 height 14
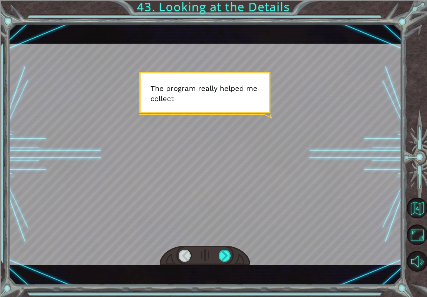
click at [284, 175] on div at bounding box center [204, 154] width 393 height 221
click at [228, 256] on div at bounding box center [225, 255] width 13 height 12
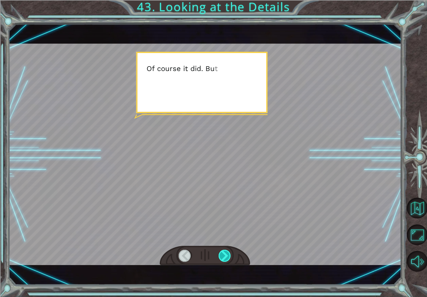
click at [228, 256] on div at bounding box center [225, 255] width 13 height 12
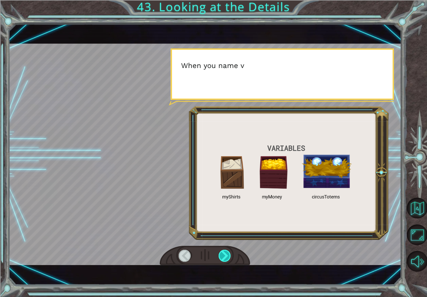
click at [228, 256] on div at bounding box center [225, 255] width 13 height 12
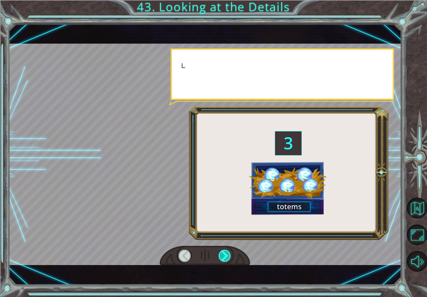
click at [228, 256] on div at bounding box center [225, 255] width 13 height 12
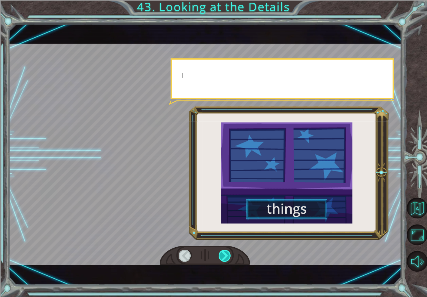
click at [228, 256] on div at bounding box center [225, 255] width 13 height 12
click at [228, 255] on div at bounding box center [225, 255] width 13 height 12
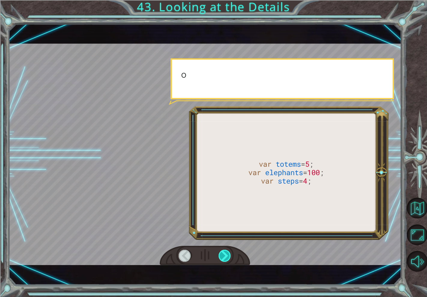
click at [228, 254] on div at bounding box center [225, 255] width 13 height 12
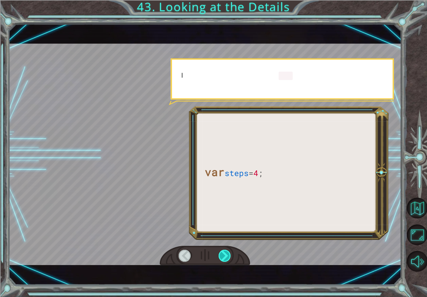
click at [228, 254] on div at bounding box center [225, 255] width 13 height 12
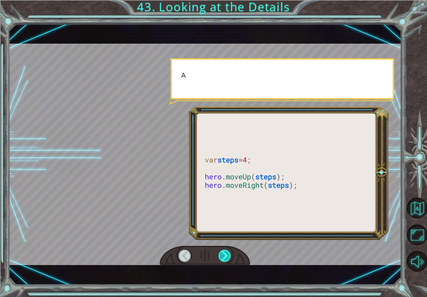
click at [228, 254] on div at bounding box center [225, 255] width 13 height 12
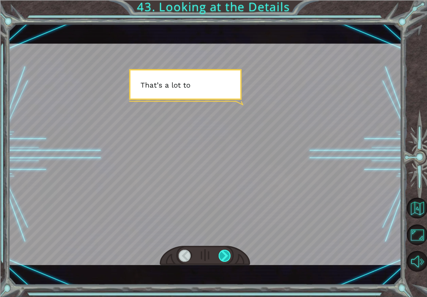
click at [228, 253] on div at bounding box center [225, 255] width 13 height 12
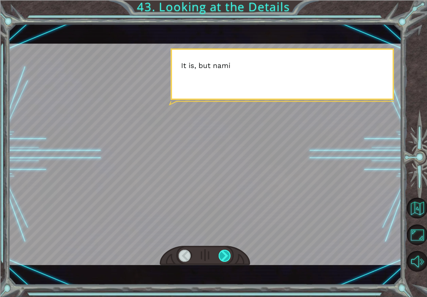
click at [228, 253] on div at bounding box center [225, 255] width 13 height 12
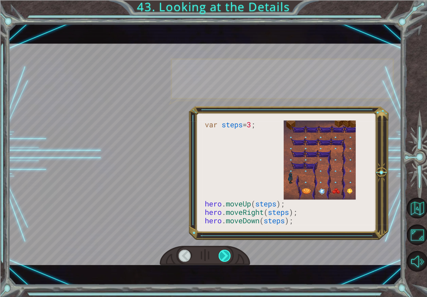
click at [228, 253] on div at bounding box center [225, 255] width 13 height 12
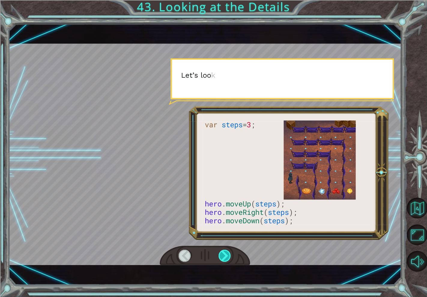
click at [228, 253] on div at bounding box center [225, 255] width 13 height 12
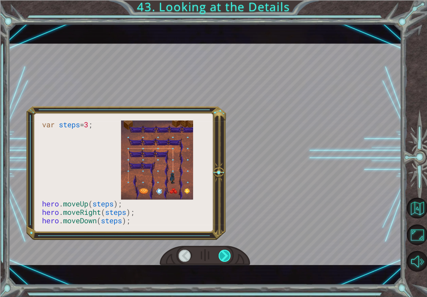
click at [228, 253] on div at bounding box center [225, 255] width 13 height 12
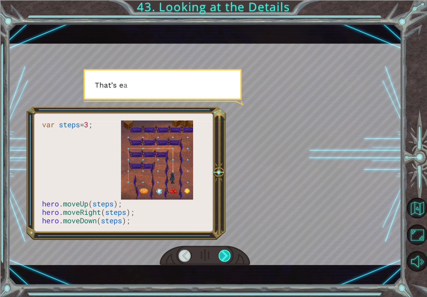
click at [228, 253] on div at bounding box center [225, 255] width 13 height 12
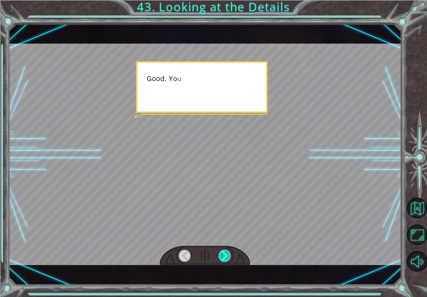
click at [228, 253] on div at bounding box center [225, 255] width 13 height 12
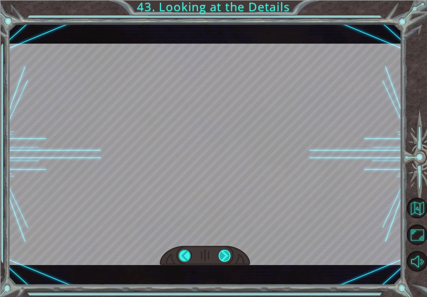
click at [228, 253] on div at bounding box center [225, 255] width 13 height 12
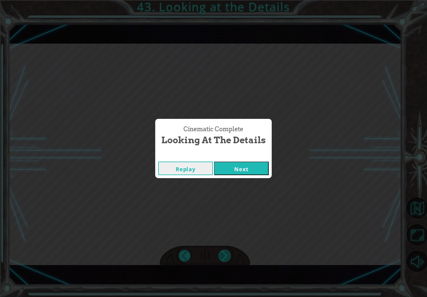
click at [228, 0] on div "var steps = 3 ; hero . moveUp ( steps ); hero . moveRight ( steps ); hero . mov…" at bounding box center [213, 0] width 427 height 0
click at [228, 253] on div "Cinematic Complete Looking at the Details Replay Next" at bounding box center [213, 148] width 427 height 297
click at [256, 168] on button "Next" at bounding box center [241, 168] width 55 height 14
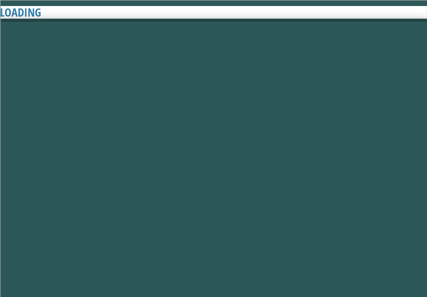
click at [256, 168] on button "Next" at bounding box center [241, 168] width 55 height 14
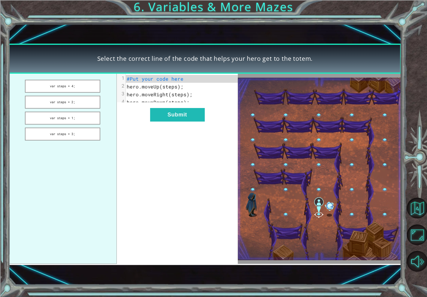
click at [239, 176] on img at bounding box center [319, 169] width 163 height 182
click at [88, 104] on button "var steps = 2;" at bounding box center [62, 102] width 75 height 13
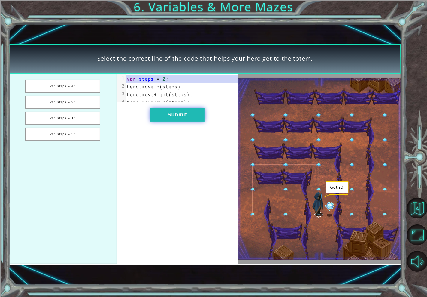
click at [190, 121] on button "Submit" at bounding box center [177, 115] width 55 height 14
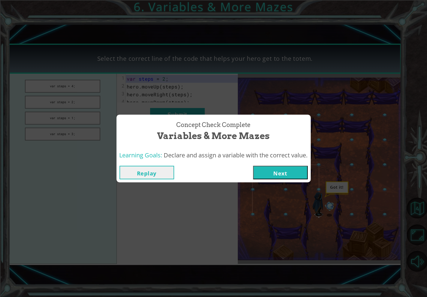
click at [276, 173] on button "Next" at bounding box center [280, 173] width 55 height 14
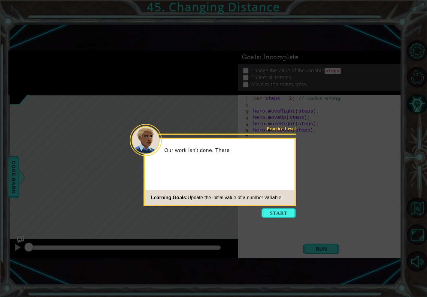
click at [276, 217] on button "Start" at bounding box center [279, 213] width 34 height 10
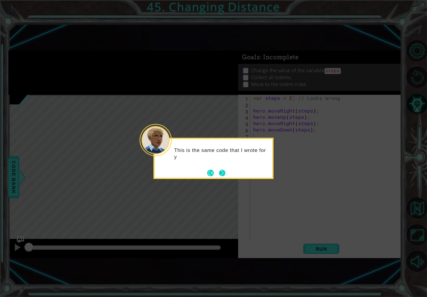
click at [219, 172] on button "Next" at bounding box center [222, 173] width 7 height 7
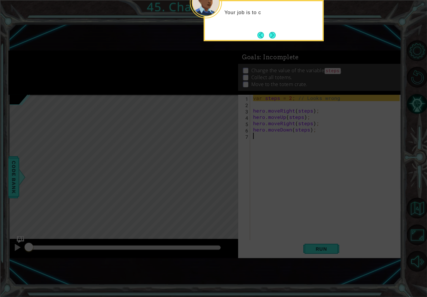
click at [236, 175] on icon at bounding box center [213, 82] width 427 height 430
click at [270, 41] on div "Your job is to change the value of the steps variable s" at bounding box center [264, 20] width 120 height 41
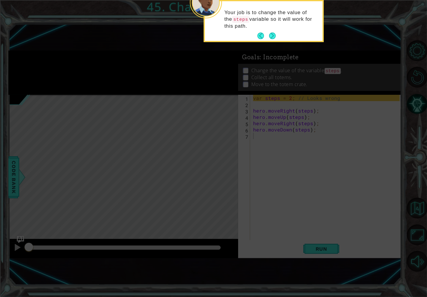
click at [270, 39] on button "Next" at bounding box center [272, 35] width 7 height 7
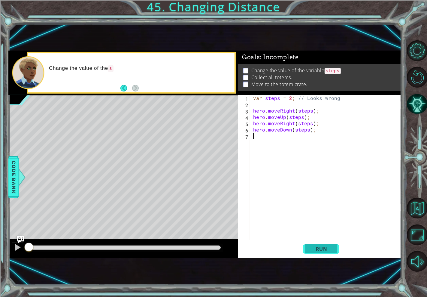
click at [312, 251] on span "Run" at bounding box center [322, 249] width 24 height 6
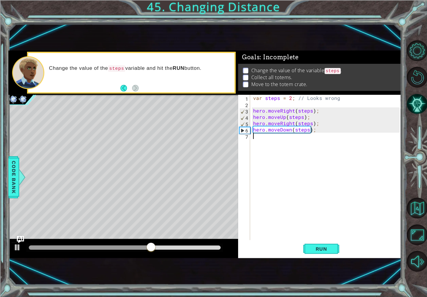
click at [241, 124] on div "5" at bounding box center [245, 124] width 11 height 6
click at [242, 132] on div "6" at bounding box center [245, 130] width 11 height 6
click at [141, 242] on div at bounding box center [123, 248] width 230 height 19
drag, startPoint x: 141, startPoint y: 244, endPoint x: 175, endPoint y: 245, distance: 34.6
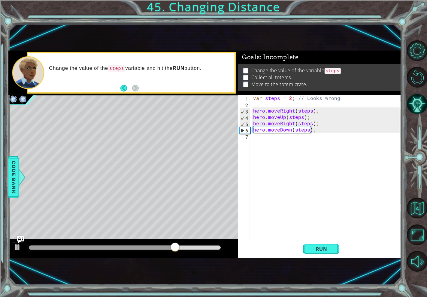
click at [137, 242] on div at bounding box center [123, 248] width 230 height 19
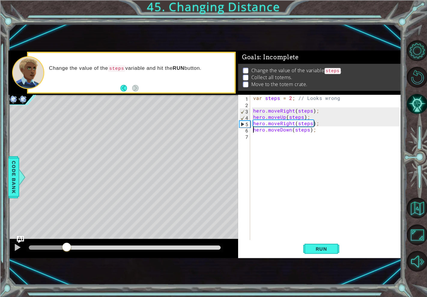
click at [67, 234] on div "methods hero use(thing) moveUp(steps) moveDown(steps) moveLeft(steps) moveRight…" at bounding box center [204, 153] width 393 height 207
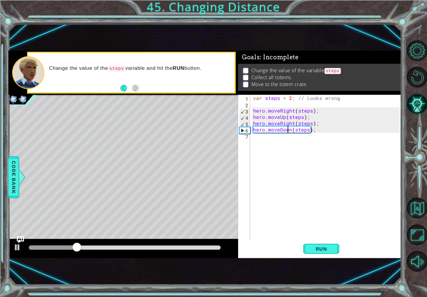
click at [287, 130] on div "var steps = 2 ; // Looks wrong hero . moveRight ( steps ) ; hero . moveUp ( ste…" at bounding box center [327, 174] width 151 height 158
click at [291, 130] on div "var steps = 2 ; // Looks wrong hero . moveRight ( steps ) ; hero . moveUp ( ste…" at bounding box center [327, 174] width 151 height 158
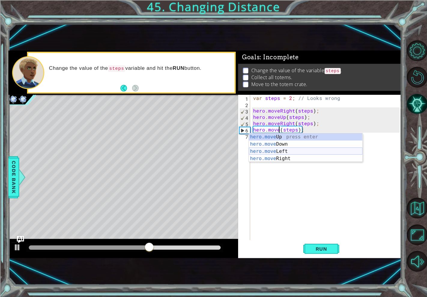
click at [281, 149] on div "hero.move Up press enter hero.move Down press enter hero.move Left press enter …" at bounding box center [306, 154] width 114 height 43
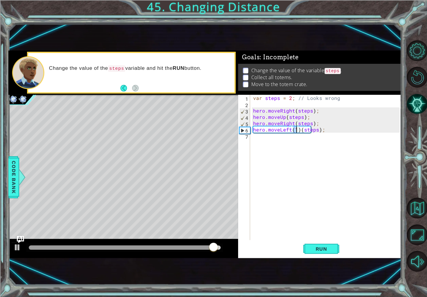
click at [328, 131] on div "var steps = 2 ; // Looks wrong hero . moveRight ( steps ) ; hero . moveUp ( ste…" at bounding box center [327, 174] width 151 height 158
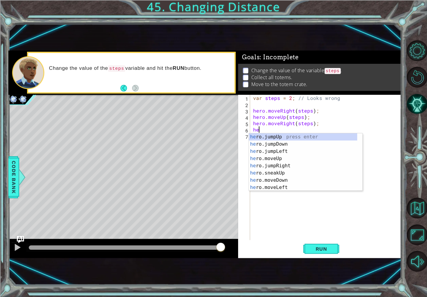
type textarea "h"
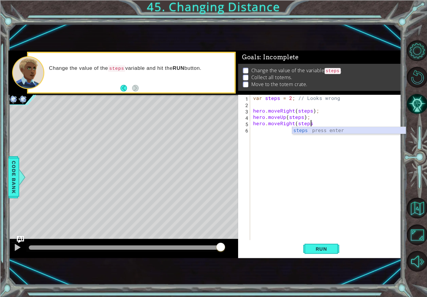
click at [318, 131] on div "steps press enter" at bounding box center [349, 138] width 114 height 22
click at [315, 124] on div "var steps = 2 ; // Looks wrong hero . moveRight ( steps ) ; hero . moveUp ( ste…" at bounding box center [327, 174] width 151 height 158
type textarea "hero.moveRight(steps);"
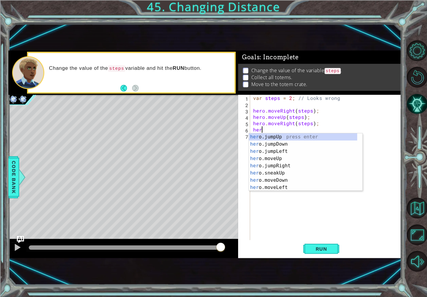
scroll to position [0, 0]
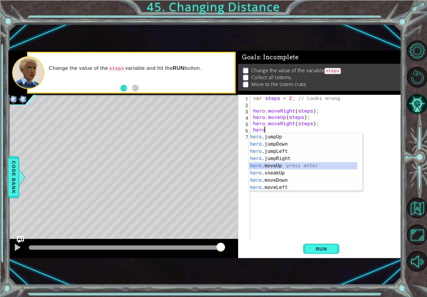
click at [278, 167] on div "hero .jumpUp press enter hero .jumpDown press enter hero .jumpLeft press enter …" at bounding box center [303, 169] width 108 height 72
type textarea "hero.moveUp(1);"
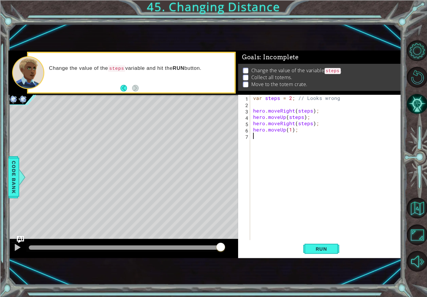
click at [257, 137] on div "var steps = 2 ; // Looks wrong hero . moveRight ( steps ) ; hero . moveUp ( ste…" at bounding box center [327, 174] width 151 height 158
click at [319, 251] on span "Run" at bounding box center [322, 249] width 24 height 6
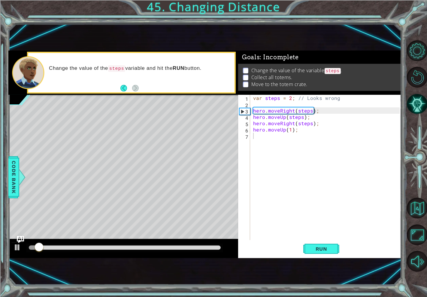
click at [142, 244] on div at bounding box center [124, 247] width 197 height 8
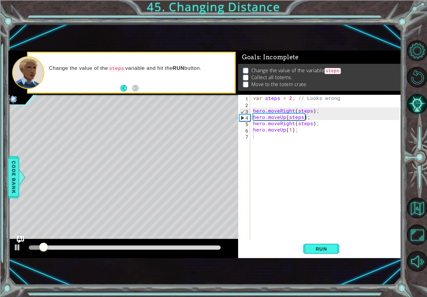
drag, startPoint x: 142, startPoint y: 245, endPoint x: 147, endPoint y: 245, distance: 5.1
click at [147, 245] on div at bounding box center [124, 247] width 197 height 8
drag, startPoint x: 96, startPoint y: 244, endPoint x: 128, endPoint y: 242, distance: 31.3
click at [121, 244] on div at bounding box center [124, 247] width 197 height 8
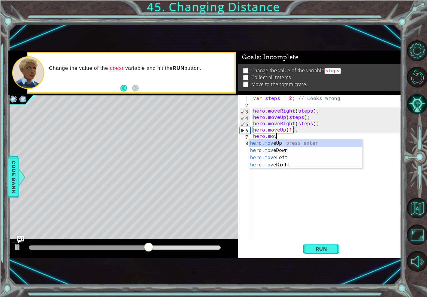
scroll to position [0, 1]
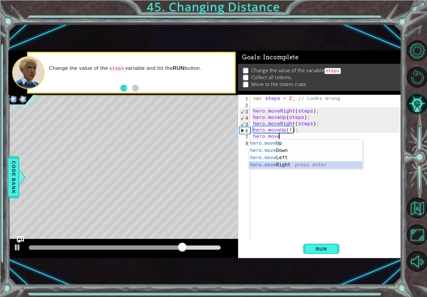
click at [286, 164] on div "hero.move Up press enter hero.move Down press enter hero.move Left press enter …" at bounding box center [306, 160] width 114 height 43
type textarea "hero.moveRight(1);"
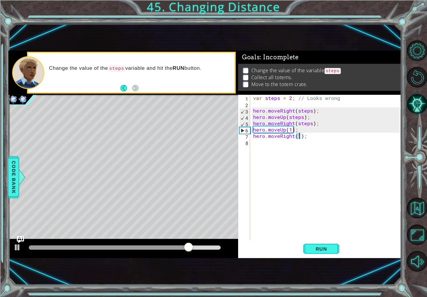
click at [285, 145] on div "var steps = 2 ; // Looks wrong hero . moveRight ( steps ) ; hero . moveUp ( ste…" at bounding box center [327, 174] width 151 height 158
click at [299, 138] on div "var steps = 2 ; // Looks wrong hero . moveRight ( steps ) ; hero . moveUp ( ste…" at bounding box center [327, 174] width 151 height 158
type textarea "hero.moveRight(2);"
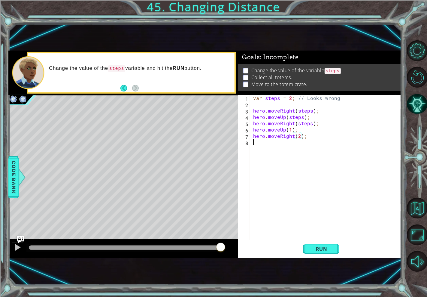
click at [283, 144] on div "var steps = 2 ; // Looks wrong hero . moveRight ( steps ) ; hero . moveUp ( ste…" at bounding box center [327, 174] width 151 height 158
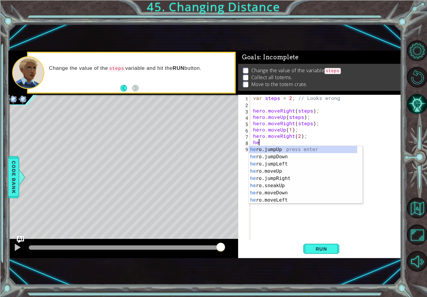
scroll to position [0, 0]
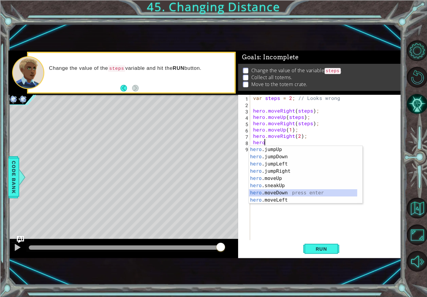
click at [282, 191] on div "hero .jumpUp press enter hero .jumpDown press enter hero .jumpLeft press enter …" at bounding box center [303, 182] width 108 height 72
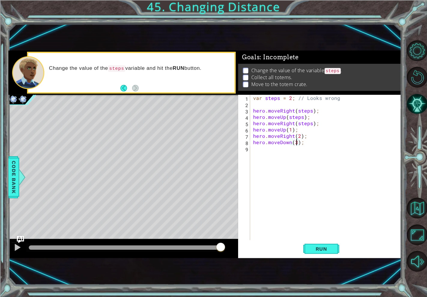
scroll to position [0, 2]
click at [319, 246] on span "Run" at bounding box center [322, 249] width 24 height 6
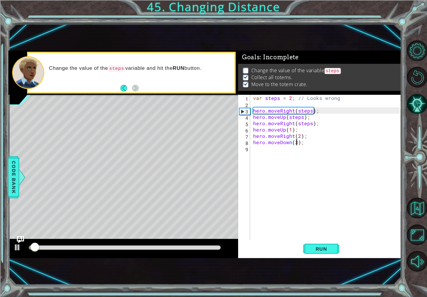
scroll to position [2, 0]
drag, startPoint x: 160, startPoint y: 244, endPoint x: 187, endPoint y: 244, distance: 26.4
click at [187, 244] on div at bounding box center [124, 247] width 197 height 8
click at [170, 245] on div at bounding box center [124, 247] width 197 height 8
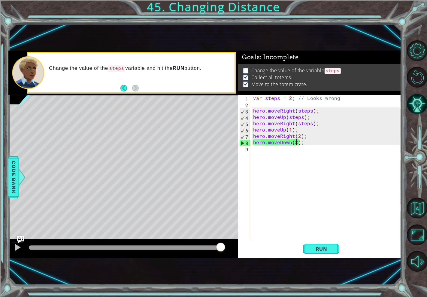
drag, startPoint x: 84, startPoint y: 247, endPoint x: 255, endPoint y: 255, distance: 172.1
click at [252, 255] on div "1 ההההההההההההההההההההההההההההההההההההההההההההההההההההההההההההההההההההההההההההה…" at bounding box center [204, 153] width 393 height 207
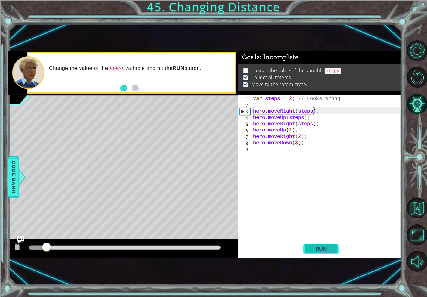
click at [325, 247] on span "Run" at bounding box center [322, 249] width 24 height 6
click at [107, 247] on div at bounding box center [125, 247] width 192 height 4
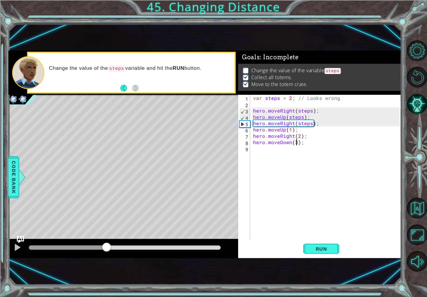
click at [145, 252] on div at bounding box center [124, 247] width 197 height 8
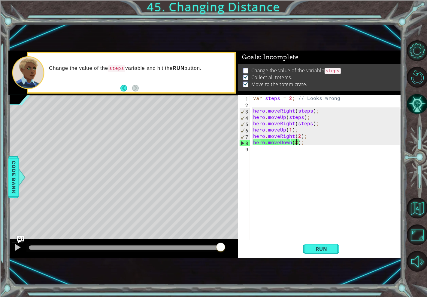
drag, startPoint x: 157, startPoint y: 248, endPoint x: 286, endPoint y: 248, distance: 129.2
click at [286, 248] on div "1 ההההההההההההההההההההההההההההההההההההההההההההההההההההההההההההההההההההההההההההה…" at bounding box center [204, 153] width 393 height 207
click at [316, 251] on span "Run" at bounding box center [322, 249] width 24 height 6
click at [310, 111] on div "var steps = 2 ; // Looks wrong hero . moveRight ( steps ) ; hero . moveUp ( ste…" at bounding box center [327, 174] width 151 height 158
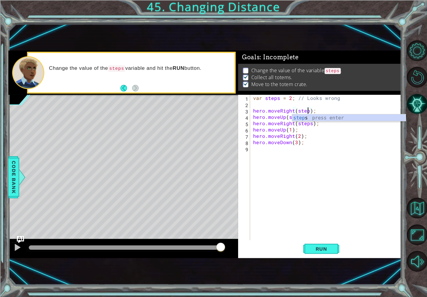
scroll to position [0, 3]
click at [304, 119] on div "steps press enter" at bounding box center [349, 125] width 114 height 22
click at [293, 98] on div "var steps = 2 ; // Looks wrong hero . moveRight ( steps ) ; hero . moveUp ( ste…" at bounding box center [327, 174] width 151 height 158
click at [290, 100] on div "var steps = 2 ; // Looks wrong hero . moveRight ( steps ) ; hero . moveUp ( ste…" at bounding box center [327, 174] width 151 height 158
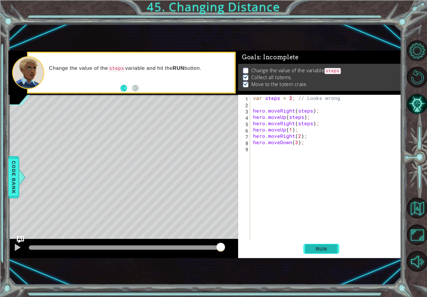
click at [307, 252] on button "Run" at bounding box center [322, 248] width 36 height 16
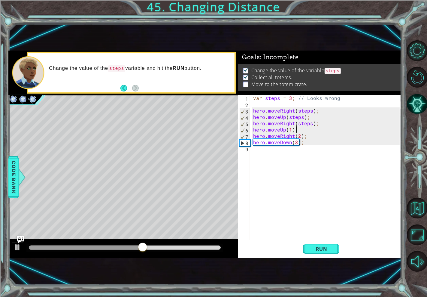
click at [298, 128] on div "var steps = 3 ; // Looks wrong hero . moveRight ( steps ) ; hero . moveUp ( ste…" at bounding box center [327, 174] width 151 height 158
click at [160, 242] on div at bounding box center [123, 248] width 230 height 19
drag, startPoint x: 160, startPoint y: 245, endPoint x: 152, endPoint y: 245, distance: 8.4
click at [152, 245] on div at bounding box center [124, 247] width 197 height 8
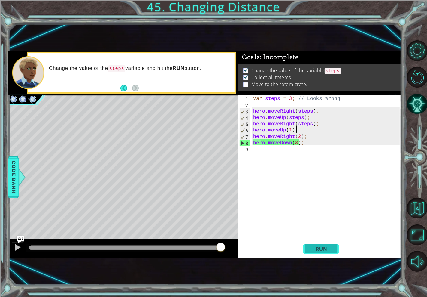
click at [323, 250] on span "Run" at bounding box center [322, 249] width 24 height 6
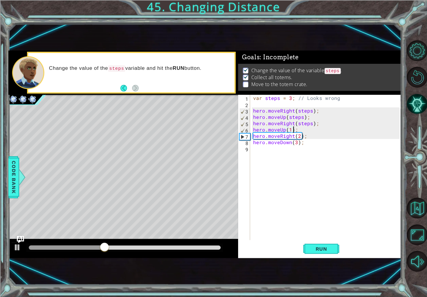
click at [294, 130] on div "var steps = 3 ; // Looks wrong hero . moveRight ( steps ) ; hero . moveUp ( ste…" at bounding box center [327, 174] width 151 height 158
click at [297, 129] on div "var steps = 3 ; // Looks wrong hero . moveRight ( steps ) ; hero . moveUp ( ste…" at bounding box center [327, 174] width 151 height 158
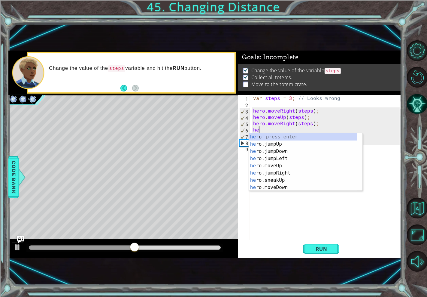
scroll to position [0, 0]
type textarea "h"
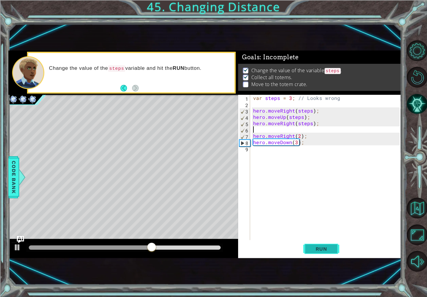
click at [327, 249] on span "Run" at bounding box center [322, 249] width 24 height 6
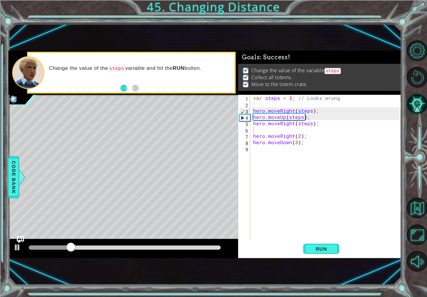
drag, startPoint x: 74, startPoint y: 240, endPoint x: 121, endPoint y: 251, distance: 48.7
click at [121, 251] on div at bounding box center [123, 248] width 230 height 19
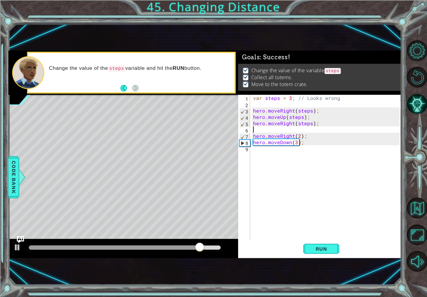
type textarea "hero.moveRight(steps);"
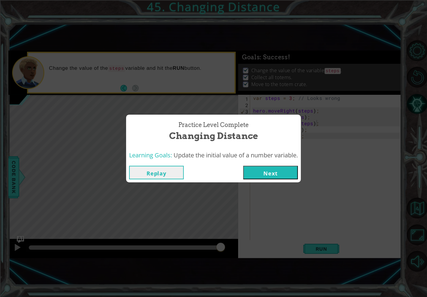
click at [271, 174] on button "Next" at bounding box center [270, 173] width 55 height 14
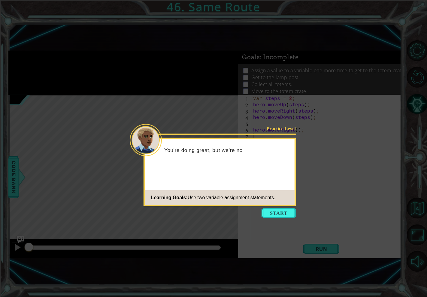
drag, startPoint x: 281, startPoint y: 215, endPoint x: 276, endPoint y: 212, distance: 5.4
click at [277, 213] on button "Start" at bounding box center [279, 213] width 34 height 10
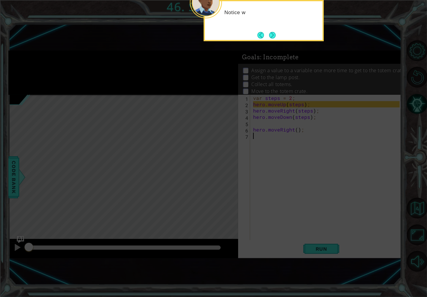
click at [260, 159] on icon at bounding box center [213, 82] width 427 height 430
click at [274, 37] on button "Next" at bounding box center [272, 35] width 7 height 7
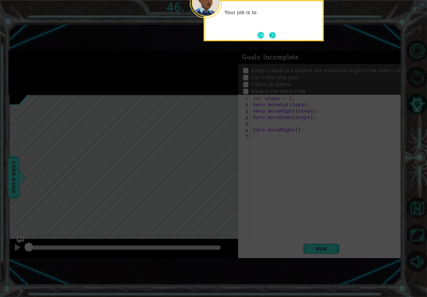
click at [271, 38] on button "Next" at bounding box center [272, 35] width 7 height 7
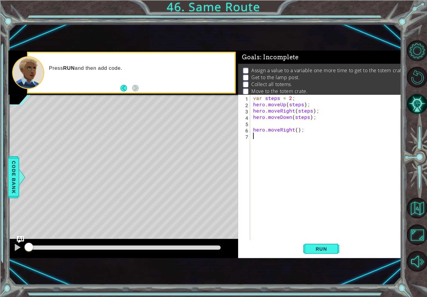
drag, startPoint x: 311, startPoint y: 173, endPoint x: 313, endPoint y: 194, distance: 21.1
click at [313, 194] on div "var steps = 2 ; hero . moveUp ( steps ) ; hero . moveRight ( steps ) ; hero . m…" at bounding box center [327, 174] width 151 height 158
click at [323, 248] on span "Run" at bounding box center [322, 249] width 24 height 6
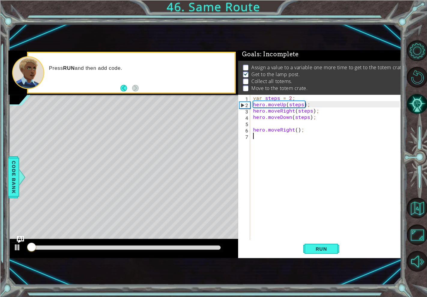
scroll to position [5, 0]
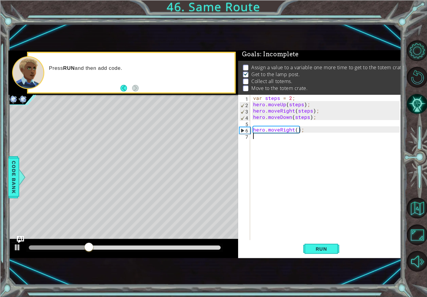
click at [283, 173] on div "var steps = 2 ; hero . moveUp ( steps ) ; hero . moveRight ( steps ) ; hero . m…" at bounding box center [327, 174] width 151 height 158
click at [277, 129] on div "var steps = 2 ; hero . moveUp ( steps ) ; hero . moveRight ( steps ) ; hero . m…" at bounding box center [327, 174] width 151 height 158
type textarea "hero.moveRight();"
click at [263, 138] on div "var steps = 2 ; hero . moveUp ( steps ) ; hero . moveRight ( steps ) ; hero . m…" at bounding box center [327, 174] width 151 height 158
click at [310, 125] on div "var steps = 2 ; hero . moveUp ( steps ) ; hero . moveRight ( steps ) ; hero . m…" at bounding box center [327, 174] width 151 height 158
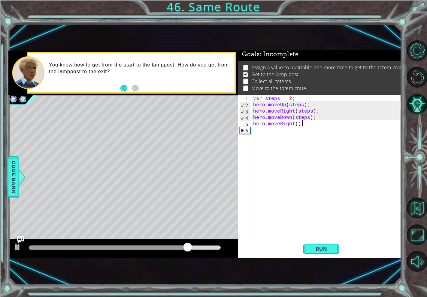
click at [305, 124] on div "var steps = 2 ; hero . moveUp ( steps ) ; hero . moveRight ( steps ) ; hero . m…" at bounding box center [327, 174] width 151 height 158
type textarea "hero.moveRight();"
click at [271, 128] on div "var steps = 2 ; hero . moveUp ( steps ) ; hero . moveRight ( steps ) ; hero . m…" at bounding box center [327, 174] width 151 height 158
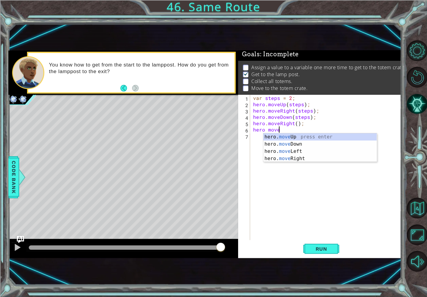
scroll to position [0, 1]
click at [302, 136] on div "hero. move Up press enter hero. move Down press enter hero. move Left press ent…" at bounding box center [321, 154] width 114 height 43
type textarea "hero.moveUp(1);"
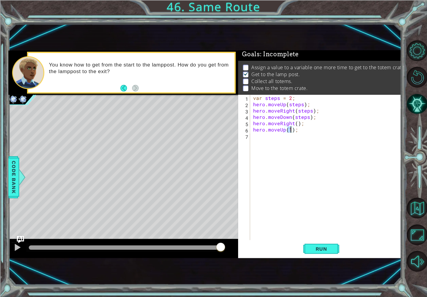
click at [280, 139] on div "var steps = 2 ; hero . moveUp ( steps ) ; hero . moveRight ( steps ) ; hero . m…" at bounding box center [327, 174] width 151 height 158
click at [289, 130] on div "var steps = 2 ; hero . moveUp ( steps ) ; hero . moveRight ( steps ) ; hero . m…" at bounding box center [327, 174] width 151 height 158
click at [290, 130] on div "var steps = 2 ; hero . moveUp ( steps ) ; hero . moveRight ( steps ) ; hero . m…" at bounding box center [327, 174] width 151 height 158
type textarea "hero.moveUp(3);"
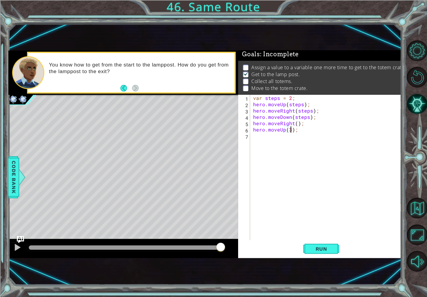
scroll to position [0, 2]
click at [289, 144] on div "var steps = 2 ; hero . moveUp ( steps ) ; hero . moveRight ( steps ) ; hero . m…" at bounding box center [327, 174] width 151 height 158
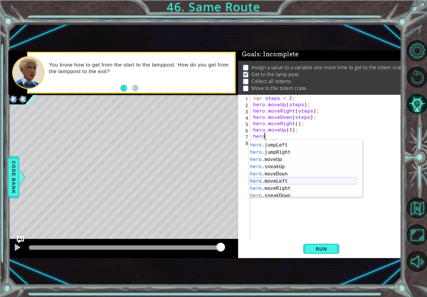
scroll to position [50, 0]
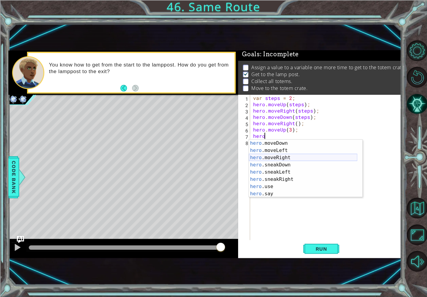
click at [283, 155] on div "hero .moveDown press enter hero .moveLeft press enter hero .moveRight press ent…" at bounding box center [303, 175] width 108 height 72
type textarea "hero.moveRight(1);"
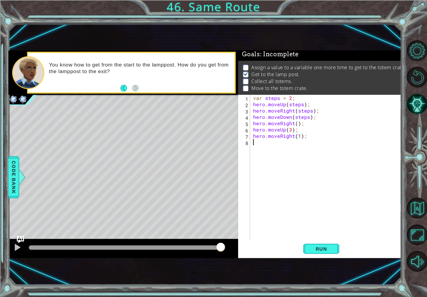
click at [281, 155] on div "var steps = 2 ; hero . moveUp ( steps ) ; hero . moveRight ( steps ) ; hero . m…" at bounding box center [327, 174] width 151 height 158
click at [299, 134] on div "var steps = 2 ; hero . moveUp ( steps ) ; hero . moveRight ( steps ) ; hero . m…" at bounding box center [327, 174] width 151 height 158
type textarea "hero.moveRight(3);"
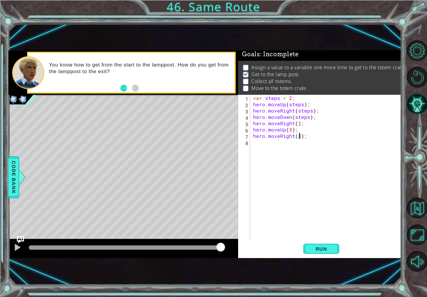
scroll to position [0, 2]
click at [283, 148] on div "var steps = 2 ; hero . moveUp ( steps ) ; hero . moveRight ( steps ) ; hero . m…" at bounding box center [327, 174] width 151 height 158
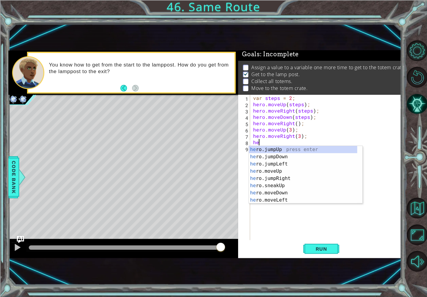
scroll to position [0, 0]
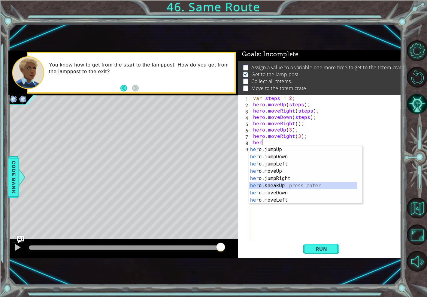
click at [271, 188] on div "her o.jumpUp press enter her o.jumpDown press enter her o.jumpLeft press enter …" at bounding box center [303, 182] width 108 height 72
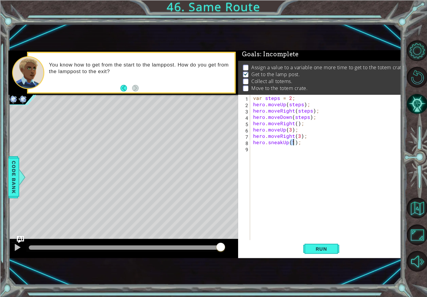
click at [295, 143] on div "var steps = 2 ; hero . moveUp ( steps ) ; hero . moveRight ( steps ) ; hero . m…" at bounding box center [327, 174] width 151 height 158
click at [299, 143] on div "var steps = 2 ; hero . moveUp ( steps ) ; hero . moveRight ( steps ) ; hero . m…" at bounding box center [327, 174] width 151 height 158
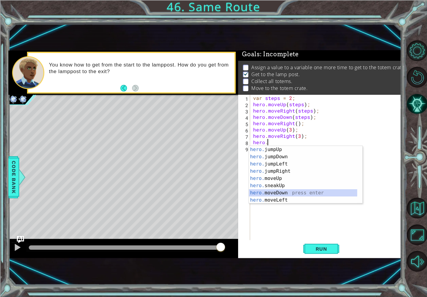
click at [269, 190] on div "hero. jumpUp press enter hero. jumpDown press enter hero. jumpLeft press enter …" at bounding box center [303, 182] width 108 height 72
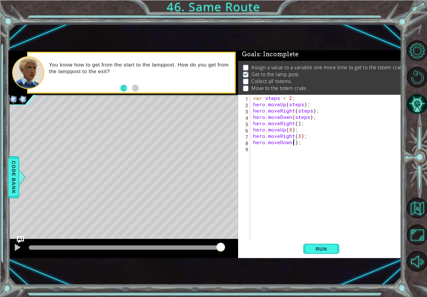
scroll to position [0, 2]
click at [319, 249] on span "Run" at bounding box center [322, 249] width 24 height 6
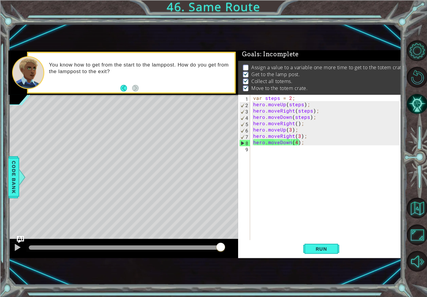
click at [371, 61] on div "Assign a value to a variable one more time to get to the totem crate. Get to th…" at bounding box center [319, 78] width 163 height 34
drag, startPoint x: 377, startPoint y: 60, endPoint x: 401, endPoint y: 59, distance: 24.4
click at [385, 61] on div "Assign a value to a variable one more time to get to the totem crate. Get to th…" at bounding box center [319, 78] width 163 height 34
type textarea "var steps = 2;"
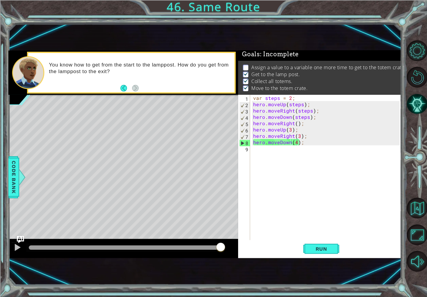
scroll to position [0, 2]
click at [309, 98] on div "var steps = 2 ; hero . moveUp ( steps ) ; hero . moveRight ( steps ) ; hero . m…" at bounding box center [327, 174] width 151 height 158
click at [304, 185] on div "var steps = 2 ; hero . moveUp ( steps ) ; hero . moveRight ( steps ) ; hero . m…" at bounding box center [327, 174] width 151 height 158
drag, startPoint x: 263, startPoint y: 98, endPoint x: 295, endPoint y: 98, distance: 31.6
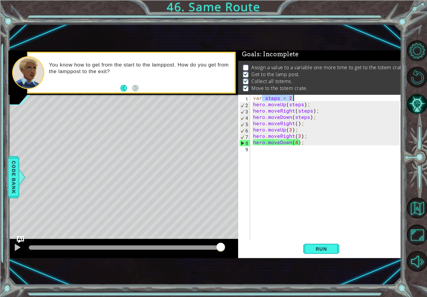
click at [295, 98] on div "var steps = 2 ; hero . moveUp ( steps ) ; hero . moveRight ( steps ) ; hero . m…" at bounding box center [327, 174] width 151 height 158
click at [305, 124] on div "var steps = 2 ; hero . moveUp ( steps ) ; hero . moveRight ( steps ) ; hero . m…" at bounding box center [327, 174] width 151 height 158
type textarea "hero.moveRight();"
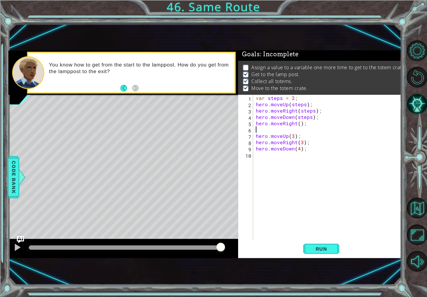
paste textarea "steps = 2;"
click at [283, 130] on div "var steps = 2 ; hero . moveUp ( steps ) ; hero . moveRight ( steps ) ; hero . m…" at bounding box center [329, 174] width 148 height 158
type textarea "steps = 3;"
click at [317, 242] on button "Run" at bounding box center [322, 248] width 36 height 16
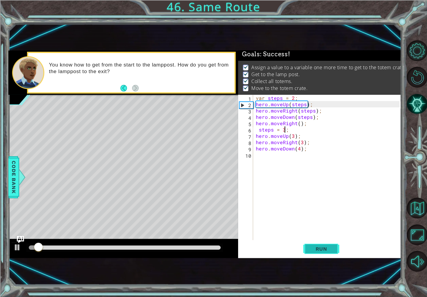
click at [318, 249] on span "Run" at bounding box center [322, 249] width 24 height 6
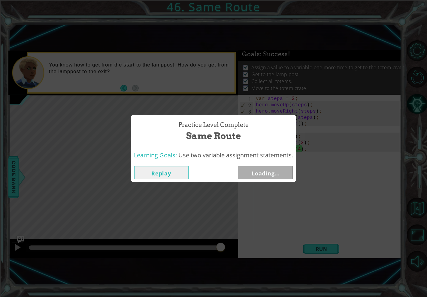
drag, startPoint x: 202, startPoint y: 249, endPoint x: 238, endPoint y: 251, distance: 36.7
click at [238, 251] on body "1 ההההההההההההההההההההההההההההההההההההההההההההההההההההההההההההההההההההההההההההה…" at bounding box center [213, 148] width 427 height 297
click at [264, 168] on button "Next" at bounding box center [266, 173] width 55 height 14
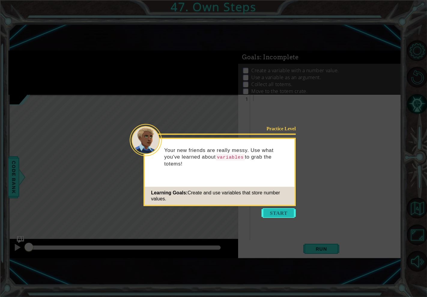
click at [269, 208] on button "Start" at bounding box center [279, 213] width 34 height 10
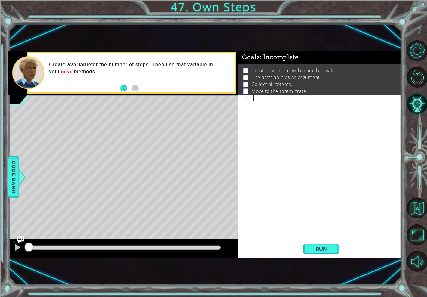
click at [284, 103] on div at bounding box center [327, 174] width 151 height 158
click at [315, 249] on span "Run" at bounding box center [322, 249] width 24 height 6
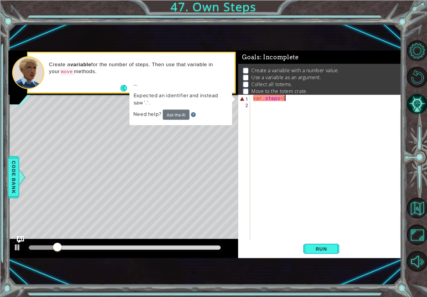
click at [311, 98] on div "var . steps = 3" at bounding box center [327, 174] width 151 height 158
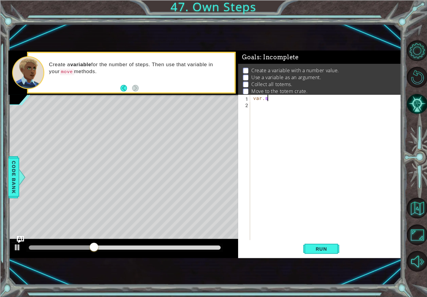
scroll to position [0, 0]
click at [18, 178] on div at bounding box center [22, 177] width 8 height 18
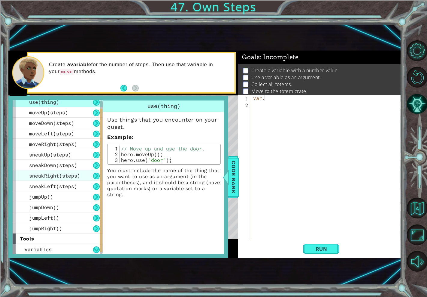
scroll to position [0, 0]
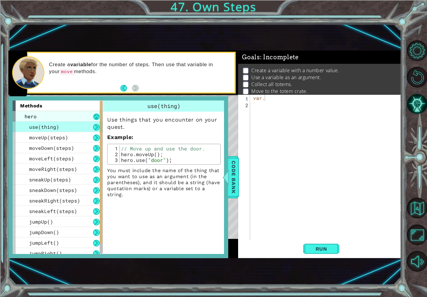
click at [98, 114] on button at bounding box center [96, 116] width 7 height 7
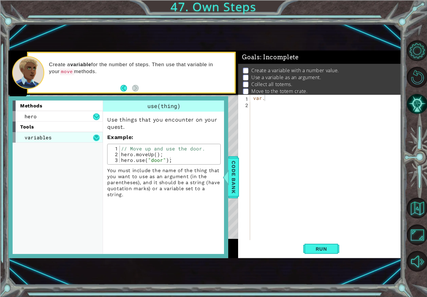
click at [93, 135] on button at bounding box center [96, 137] width 7 height 7
click at [72, 152] on div "assignment" at bounding box center [58, 147] width 90 height 11
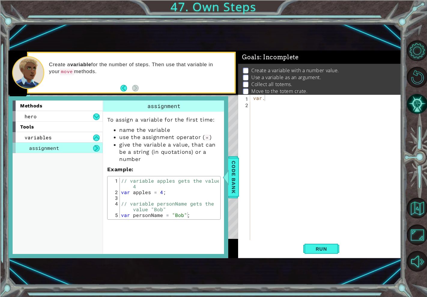
click at [267, 99] on div "var ." at bounding box center [327, 174] width 151 height 158
click at [331, 249] on span "Run" at bounding box center [322, 249] width 24 height 6
drag, startPoint x: 203, startPoint y: 105, endPoint x: 208, endPoint y: 112, distance: 9.0
click at [208, 112] on div "assignment To assign a variable for the first time: name the variable use the a…" at bounding box center [164, 159] width 122 height 119
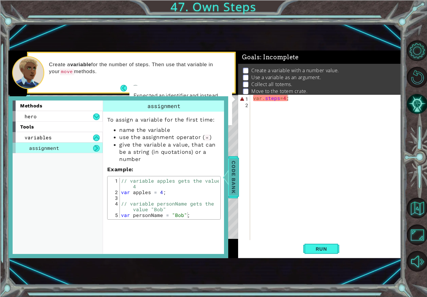
click at [226, 176] on div at bounding box center [226, 177] width 8 height 18
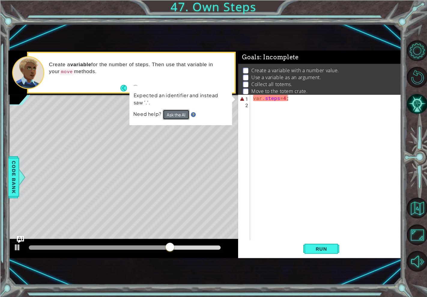
click at [175, 109] on button "Ask the AI" at bounding box center [176, 114] width 27 height 10
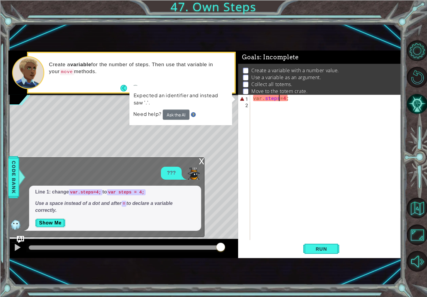
click at [280, 97] on div "var . steps = 4 ;" at bounding box center [327, 174] width 151 height 158
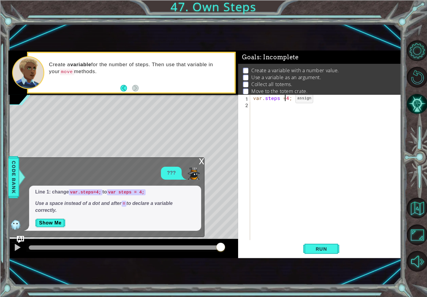
click at [286, 100] on div "var . steps = 4 ;" at bounding box center [327, 174] width 151 height 158
click at [317, 251] on span "Run" at bounding box center [322, 249] width 24 height 6
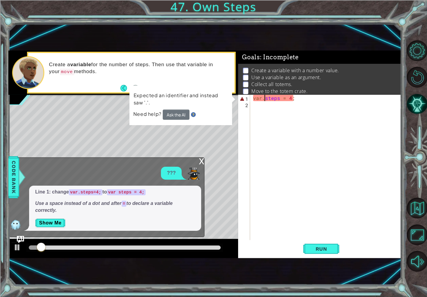
click at [265, 96] on div "var . steps = 4 ;" at bounding box center [327, 174] width 151 height 158
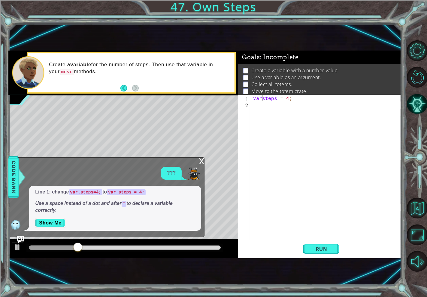
type textarea "var steps = 4;"
click at [328, 251] on span "Run" at bounding box center [322, 249] width 24 height 6
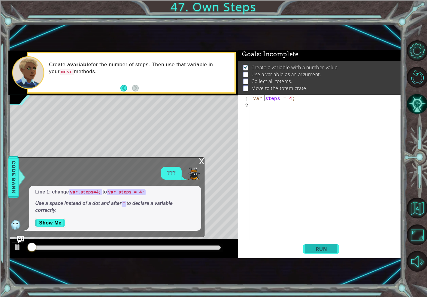
scroll to position [5, 0]
click at [203, 159] on div "x" at bounding box center [201, 160] width 5 height 6
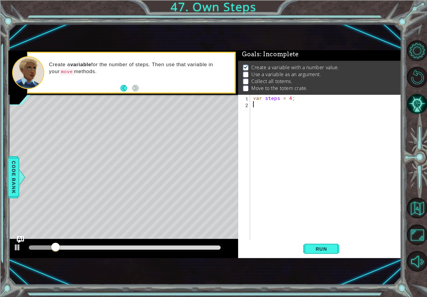
scroll to position [0, 0]
click at [258, 118] on div "var steps = 4 ;" at bounding box center [327, 174] width 151 height 158
type textarea "c"
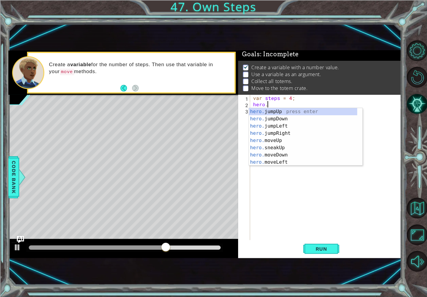
scroll to position [0, 1]
click at [274, 110] on div "hero.m oveUp press enter hero.m oveDown press enter hero.m oveLeft press enter …" at bounding box center [306, 144] width 114 height 72
type textarea "hero.moveUp(1);"
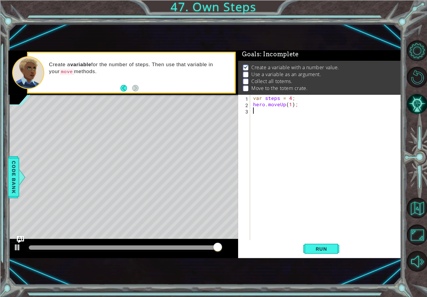
click at [273, 111] on div "var steps = 4 ; hero . moveUp ( 1 ) ;" at bounding box center [327, 174] width 151 height 158
click at [290, 106] on div "var steps = 4 ; hero . moveUp ( 1 ) ;" at bounding box center [327, 174] width 151 height 158
click at [323, 249] on span "Run" at bounding box center [322, 249] width 24 height 6
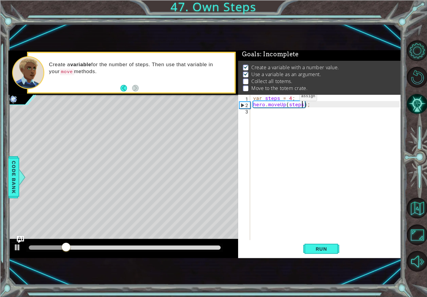
click at [289, 98] on div "var steps = 4 ; hero . moveUp ( steps ) ;" at bounding box center [327, 174] width 151 height 158
click at [290, 100] on div "var steps = 4 ; hero . moveUp ( steps ) ;" at bounding box center [327, 174] width 151 height 158
type textarea "var steps = 3;"
click at [327, 251] on span "Run" at bounding box center [322, 249] width 24 height 6
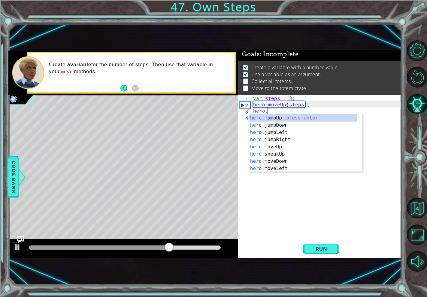
scroll to position [0, 1]
click at [279, 131] on div "hero.m oveUp press enter hero.m oveDown press enter hero.m oveLeft press enter …" at bounding box center [306, 150] width 114 height 72
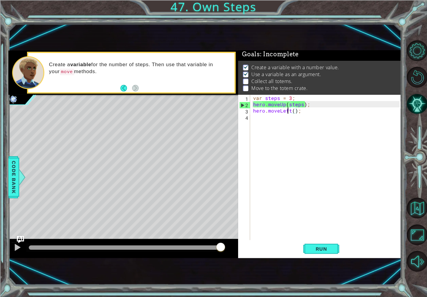
click at [289, 112] on div "var steps = 3 ; hero . moveUp ( steps ) ; hero . moveLeft ( ) ;" at bounding box center [327, 174] width 151 height 158
click at [290, 111] on div "var steps = 3 ; hero . moveUp ( steps ) ; hero . moveLeft ( ) ;" at bounding box center [327, 174] width 151 height 158
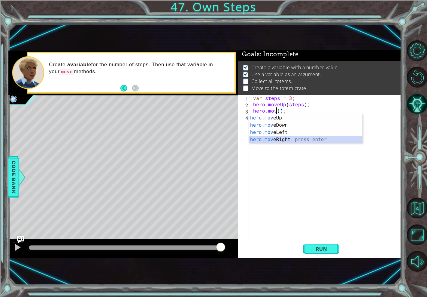
click at [275, 137] on div "hero.mov eUp press enter hero.mov eDown press enter hero.mov eLeft press enter …" at bounding box center [306, 135] width 114 height 43
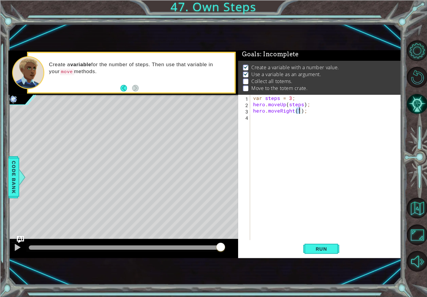
click at [299, 111] on div "var steps = 3 ; hero . moveUp ( steps ) ; hero . moveRight ( 1 ) ;" at bounding box center [326, 167] width 148 height 145
type textarea "hero.moveRight(steps);"
click at [328, 248] on span "Run" at bounding box center [322, 249] width 24 height 6
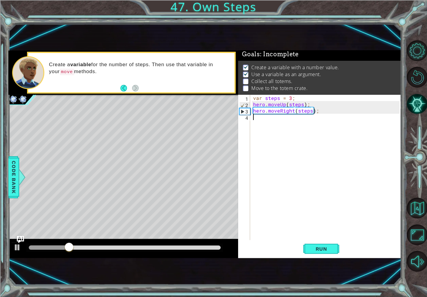
click at [254, 121] on div "var steps = 3 ; hero . moveUp ( steps ) ; hero . moveRight ( steps ) ;" at bounding box center [327, 174] width 151 height 158
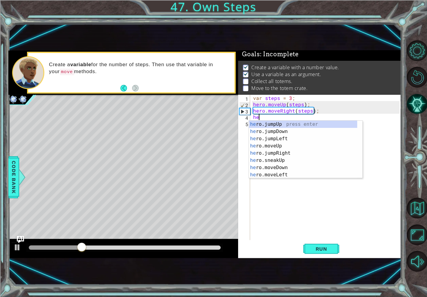
scroll to position [0, 0]
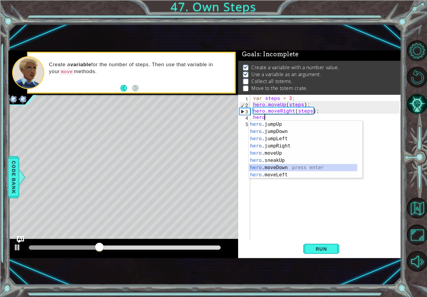
click at [277, 167] on div "hero .jumpUp press enter hero .jumpDown press enter hero .jumpLeft press enter …" at bounding box center [303, 157] width 108 height 72
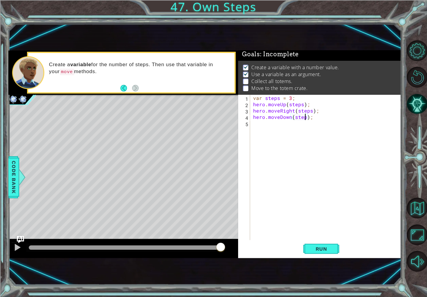
type textarea "hero.moveDown(steps);"
click at [325, 248] on span "Run" at bounding box center [322, 249] width 24 height 6
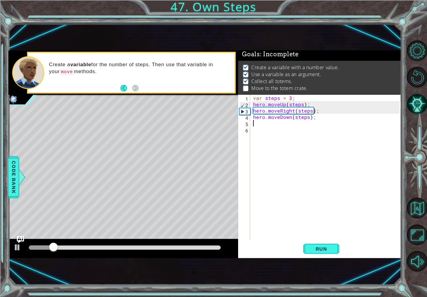
click at [296, 157] on div "var steps = 3 ; hero . moveUp ( steps ) ; hero . moveRight ( steps ) ; hero . m…" at bounding box center [327, 174] width 151 height 158
click at [260, 121] on div "var steps = 3 ; hero . moveUp ( steps ) ; hero . moveRight ( steps ) ; hero . m…" at bounding box center [327, 174] width 151 height 158
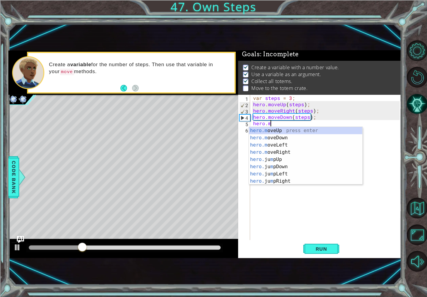
scroll to position [0, 1]
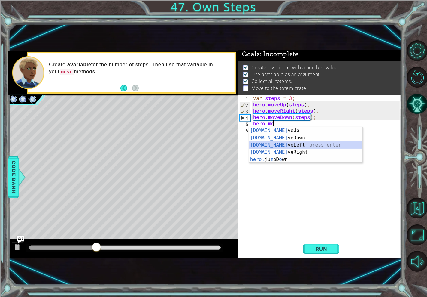
click at [265, 143] on div "hero.mo veUp press enter hero.mo veDown press enter hero.mo veLeft press enter …" at bounding box center [306, 152] width 114 height 50
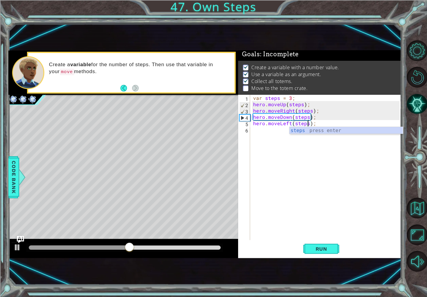
scroll to position [0, 3]
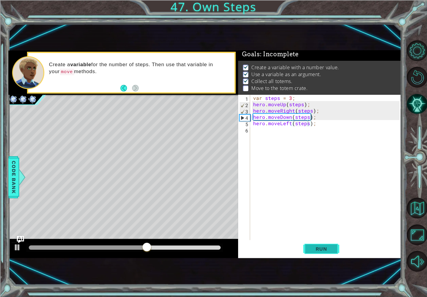
click at [327, 256] on button "Run" at bounding box center [322, 248] width 36 height 16
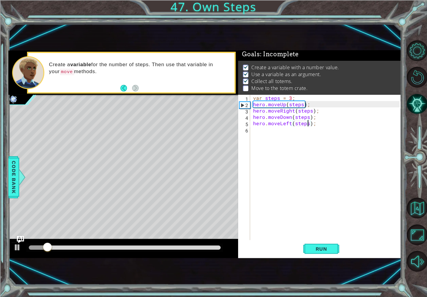
click at [290, 125] on div "var steps = 3 ; hero . moveUp ( steps ) ; hero . moveRight ( steps ) ; hero . m…" at bounding box center [327, 174] width 151 height 158
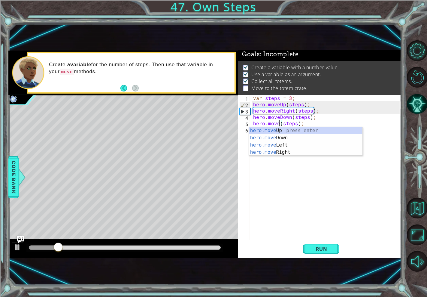
scroll to position [0, 2]
drag, startPoint x: 289, startPoint y: 125, endPoint x: 286, endPoint y: 145, distance: 19.6
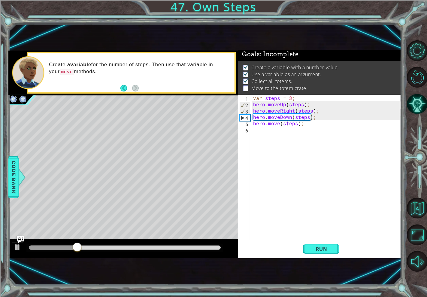
drag, startPoint x: 286, startPoint y: 145, endPoint x: 277, endPoint y: 122, distance: 23.9
click at [277, 122] on div "var steps = 3 ; hero . moveUp ( steps ) ; hero . moveRight ( steps ) ; hero . m…" at bounding box center [327, 174] width 151 height 158
click at [278, 122] on div "var steps = 3 ; hero . moveUp ( steps ) ; hero . moveRight ( steps ) ; hero . m…" at bounding box center [327, 174] width 151 height 158
click at [278, 123] on div "var steps = 3 ; hero . moveUp ( steps ) ; hero . moveRight ( steps ) ; hero . m…" at bounding box center [326, 167] width 148 height 145
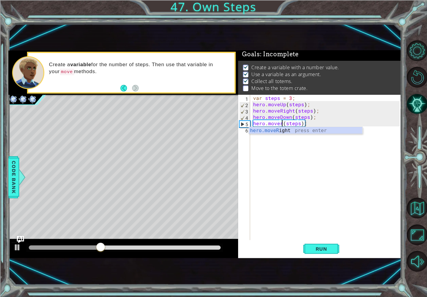
scroll to position [0, 2]
click at [278, 132] on div "hero.moveR ight press enter" at bounding box center [306, 138] width 114 height 22
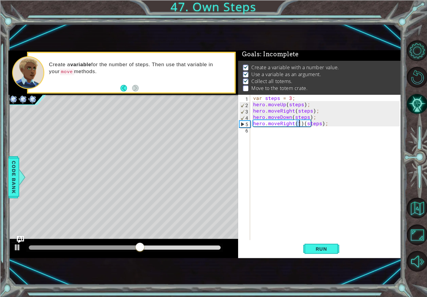
click at [301, 122] on div "var steps = 3 ; hero . moveUp ( steps ) ; hero . moveRight ( steps ) ; hero . m…" at bounding box center [327, 174] width 151 height 158
click at [301, 121] on div "var steps = 3 ; hero . moveUp ( steps ) ; hero . moveRight ( steps ) ; hero . m…" at bounding box center [327, 174] width 151 height 158
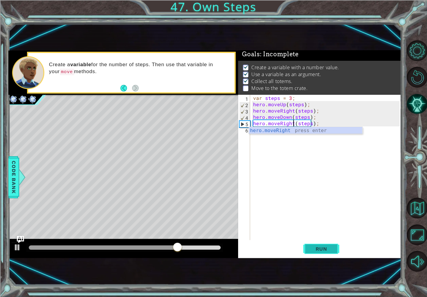
type textarea "hero.moveRight(steps);"
click at [324, 246] on span "Run" at bounding box center [322, 249] width 24 height 6
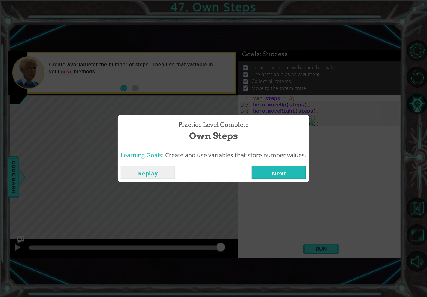
click at [292, 171] on button "Next" at bounding box center [279, 173] width 55 height 14
